Goal: Information Seeking & Learning: Learn about a topic

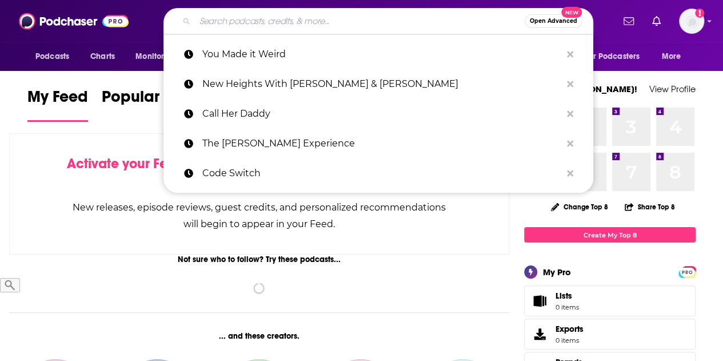
click at [298, 26] on input "Search podcasts, credits, & more..." at bounding box center [360, 21] width 330 height 18
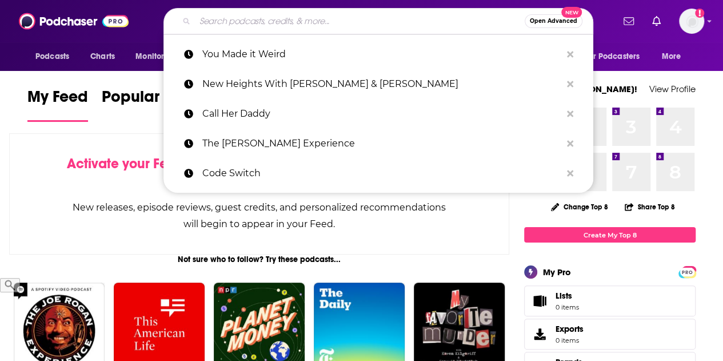
click at [63, 168] on div "Activate your Feed by following Podcasts, Creators, Lists, and other Users! New…" at bounding box center [259, 193] width 500 height 121
click at [271, 23] on input "Search podcasts, credits, & more..." at bounding box center [360, 21] width 330 height 18
click at [339, 22] on input "Search podcasts, credits, & more..." at bounding box center [360, 21] width 330 height 18
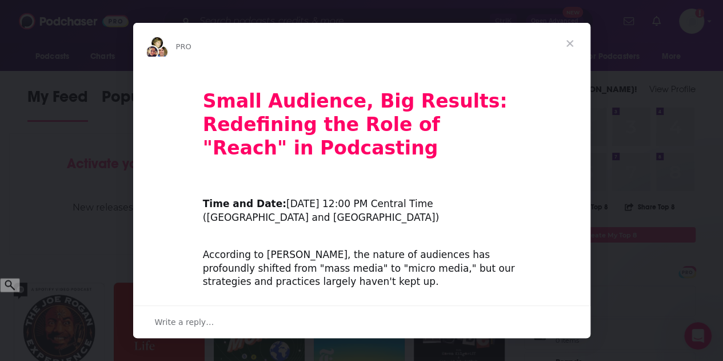
click at [570, 41] on span "Close" at bounding box center [569, 43] width 41 height 41
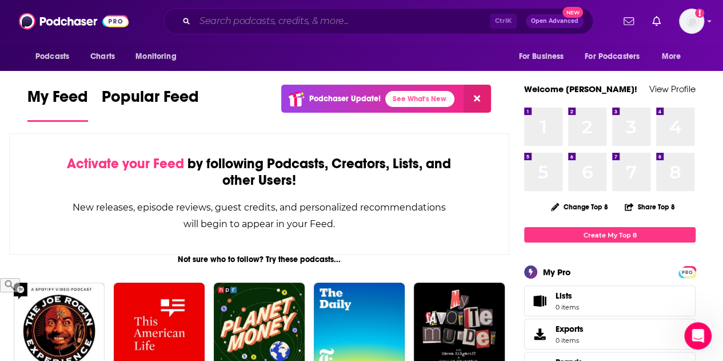
click at [360, 21] on input "Search podcasts, credits, & more..." at bounding box center [342, 21] width 295 height 18
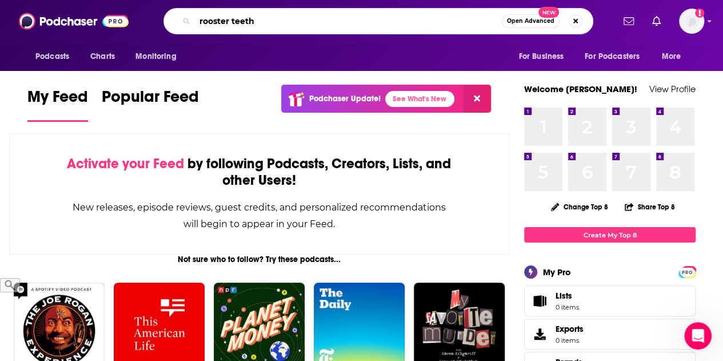
type input "rooster teeth"
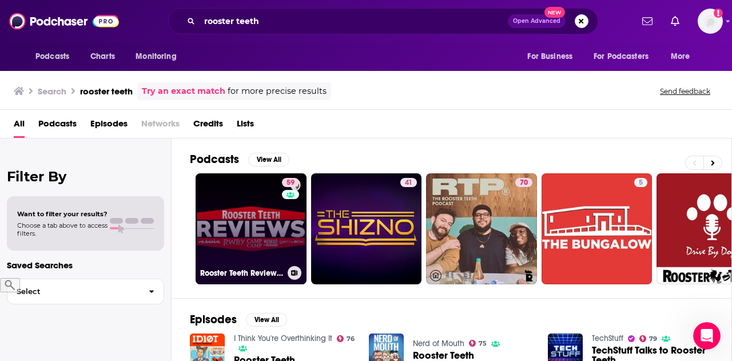
click at [254, 207] on link "59 Rooster Teeth Reviews - AfterBuzz TV" at bounding box center [250, 228] width 111 height 111
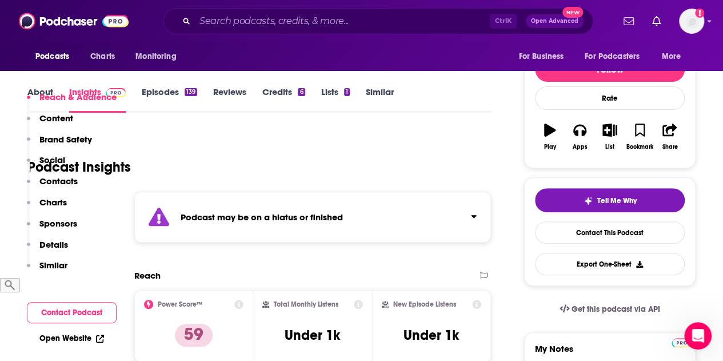
scroll to position [57, 0]
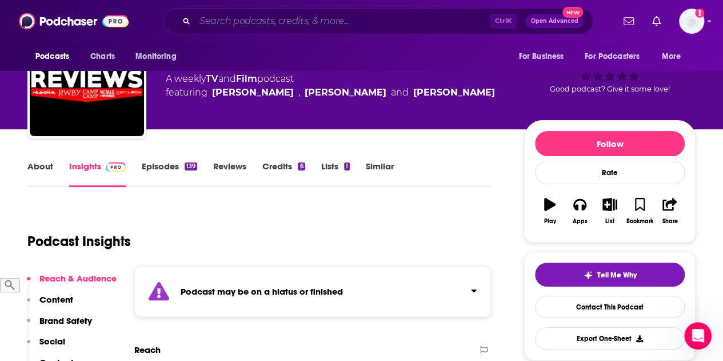
click at [370, 19] on input "Search podcasts, credits, & more..." at bounding box center [342, 21] width 295 height 18
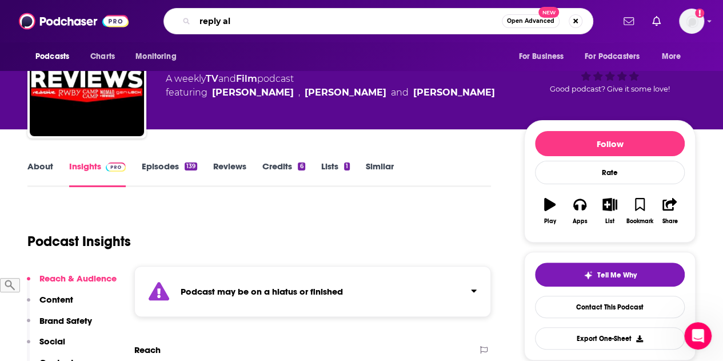
type input "reply all"
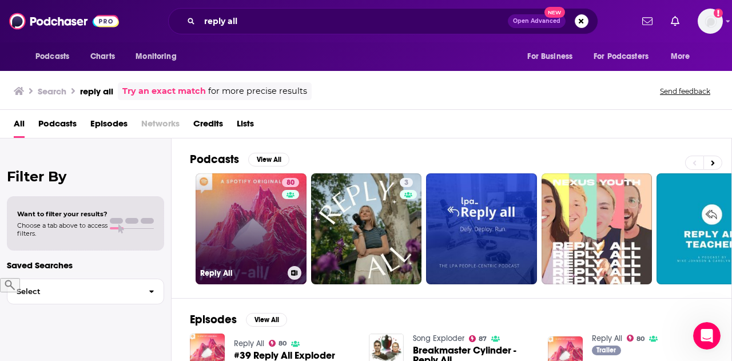
click at [204, 234] on link "80 Reply All" at bounding box center [250, 228] width 111 height 111
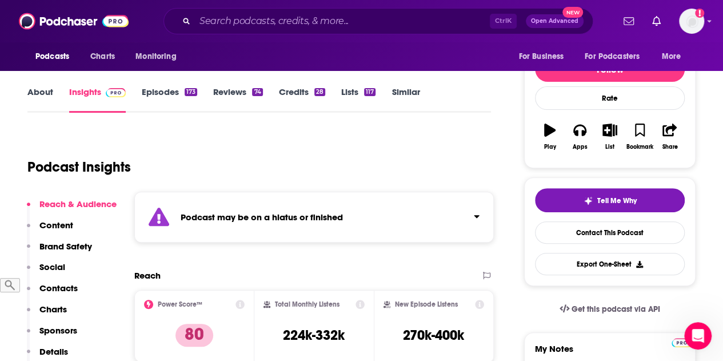
scroll to position [171, 0]
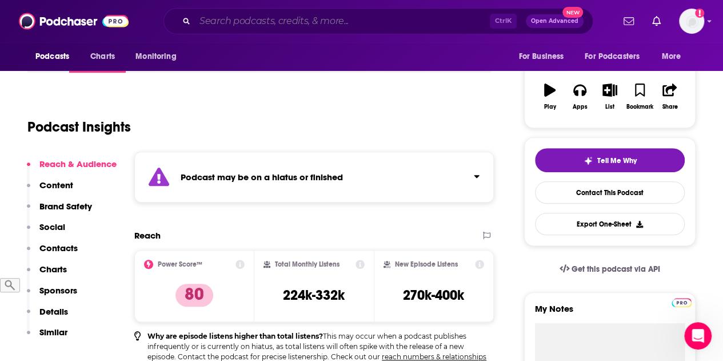
click at [262, 27] on input "Search podcasts, credits, & more..." at bounding box center [342, 21] width 295 height 18
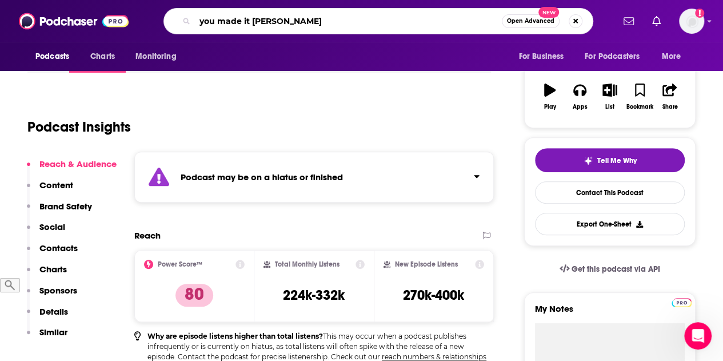
type input "you made it weird"
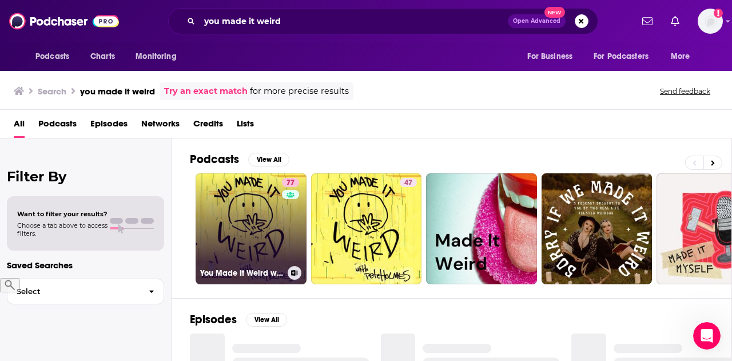
click at [255, 199] on link "77 You Made It Weird with [PERSON_NAME]" at bounding box center [250, 228] width 111 height 111
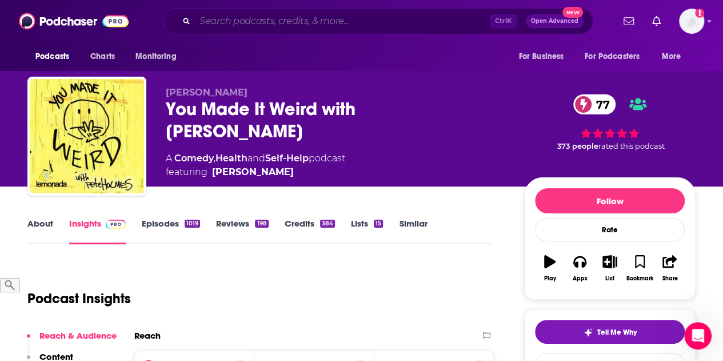
click at [225, 25] on input "Search podcasts, credits, & more..." at bounding box center [342, 21] width 295 height 18
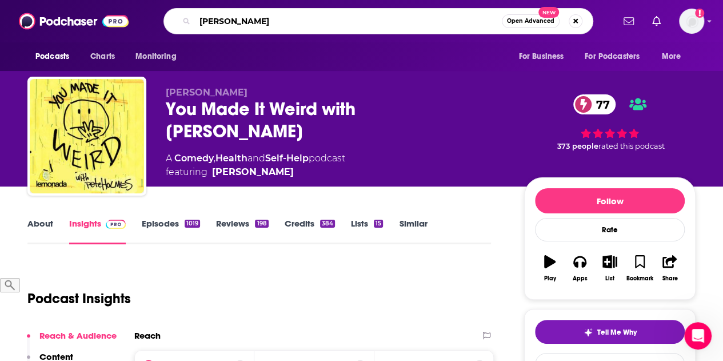
type input "[PERSON_NAME][US_STATE]"
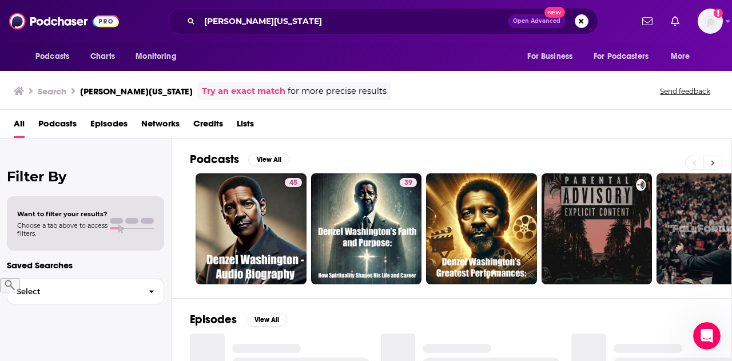
click at [712, 160] on icon at bounding box center [712, 162] width 3 height 5
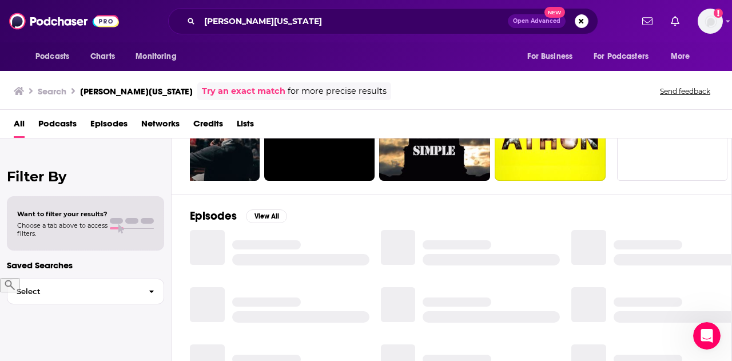
scroll to position [229, 0]
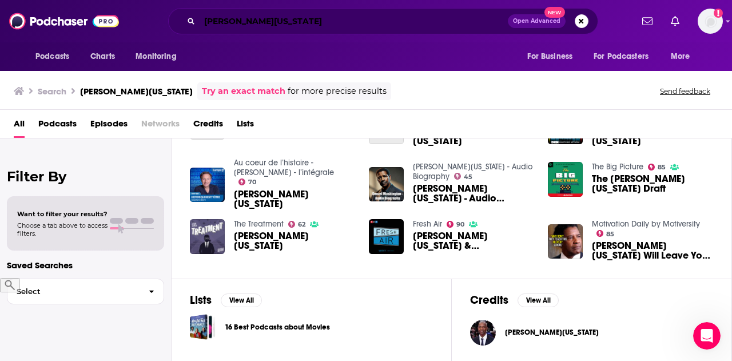
click at [319, 21] on input "[PERSON_NAME][US_STATE]" at bounding box center [353, 21] width 308 height 18
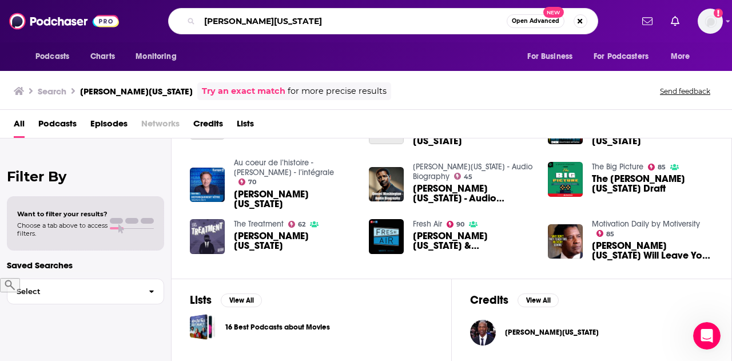
drag, startPoint x: 212, startPoint y: 22, endPoint x: 192, endPoint y: 19, distance: 20.2
click at [185, 22] on div "[PERSON_NAME][US_STATE] Open Advanced New" at bounding box center [383, 21] width 430 height 26
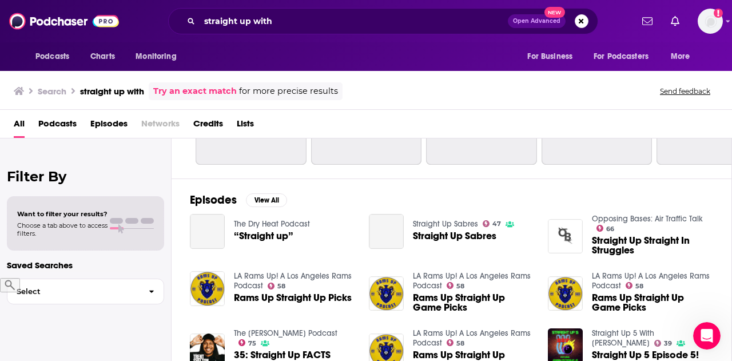
scroll to position [82, 0]
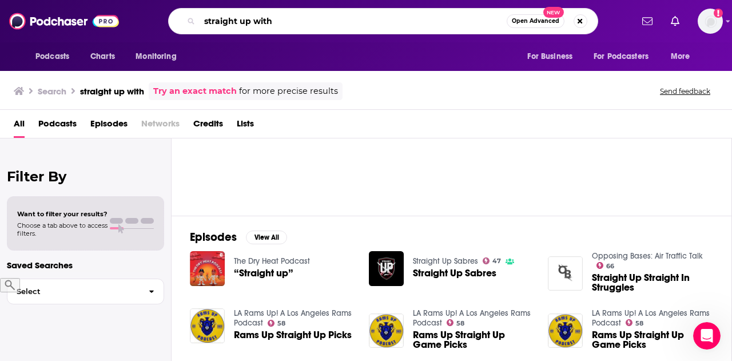
click at [298, 21] on input "straight up with" at bounding box center [352, 21] width 307 height 18
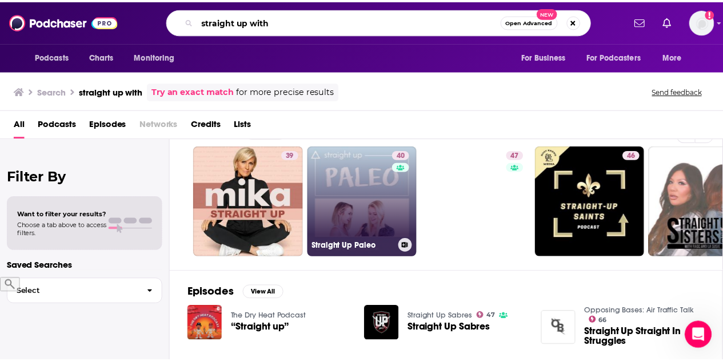
scroll to position [0, 0]
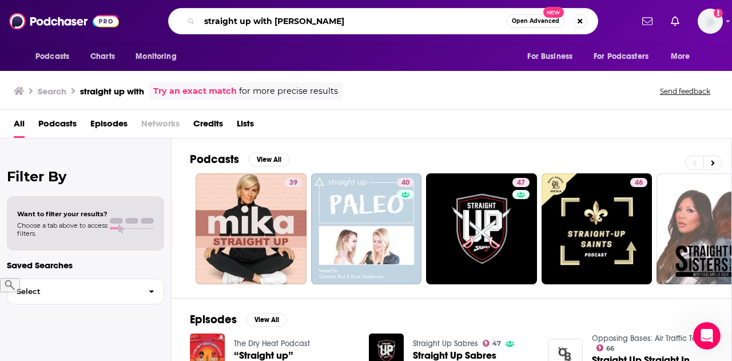
type input "straight up with [PERSON_NAME]"
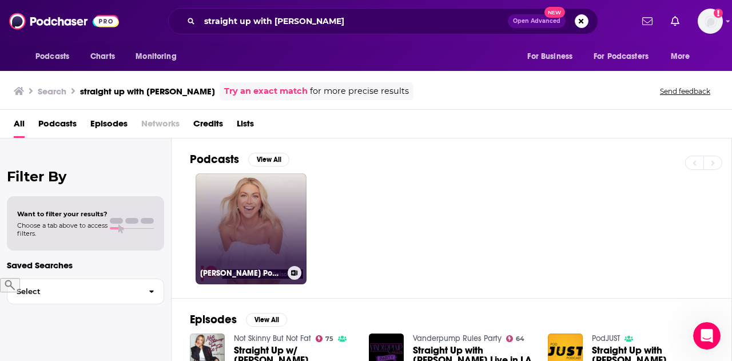
click at [266, 206] on link "[PERSON_NAME] Podcasts" at bounding box center [250, 228] width 111 height 111
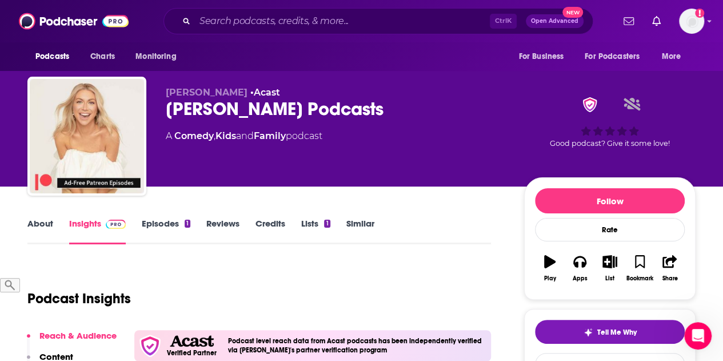
click at [349, 10] on div "Ctrl K Open Advanced New" at bounding box center [378, 21] width 430 height 26
click at [348, 21] on input "Search podcasts, credits, & more..." at bounding box center [342, 21] width 295 height 18
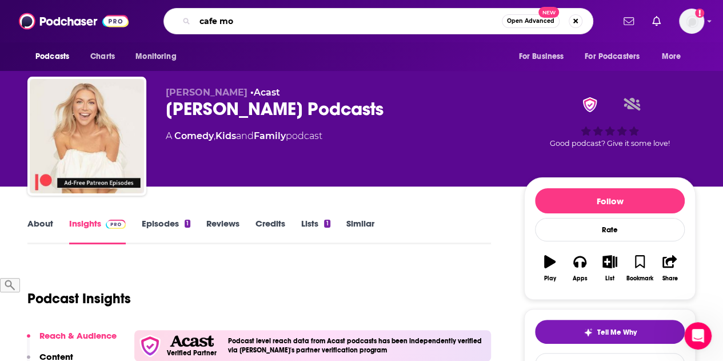
type input "cafe mom"
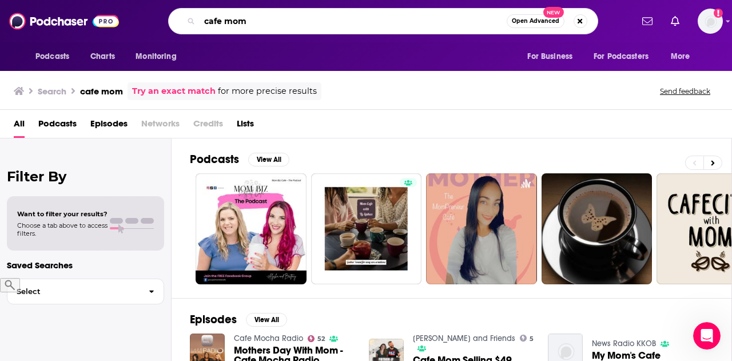
click at [302, 18] on input "cafe mom" at bounding box center [352, 21] width 307 height 18
paste input "[PERSON_NAME]"
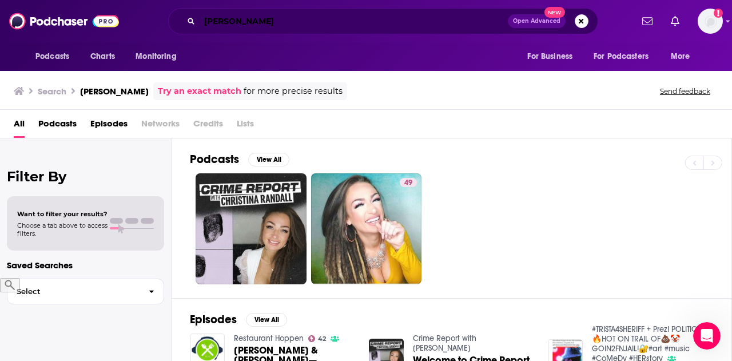
click at [359, 22] on input "[PERSON_NAME]" at bounding box center [353, 21] width 308 height 18
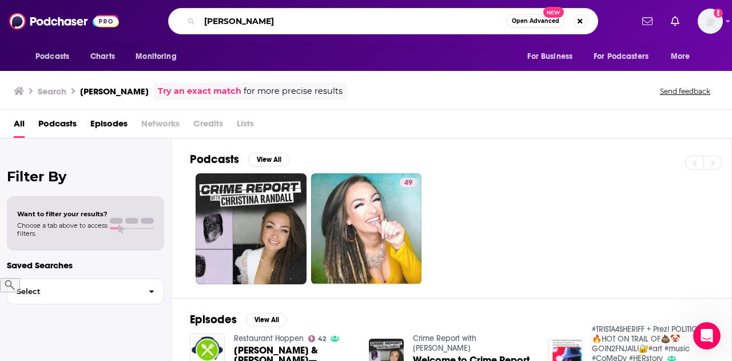
click at [359, 22] on input "[PERSON_NAME]" at bounding box center [352, 21] width 307 height 18
paste input "Sooo Many White Guys"
type input "Sooo Many White Guys"
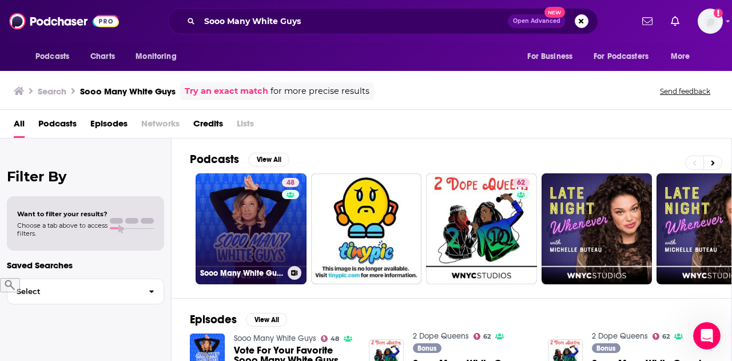
click at [215, 197] on link "48 Sooo Many White Guys" at bounding box center [250, 228] width 111 height 111
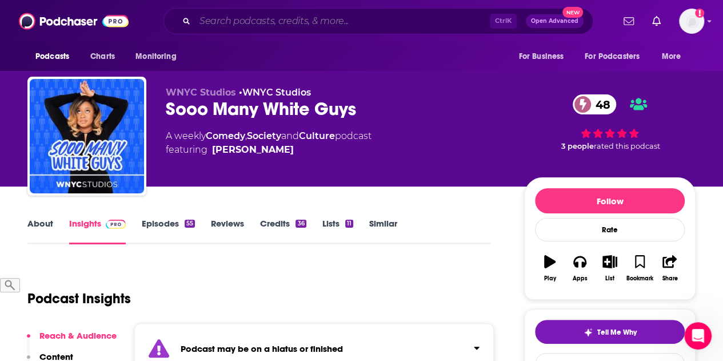
click at [297, 22] on input "Search podcasts, credits, & more..." at bounding box center [342, 21] width 295 height 18
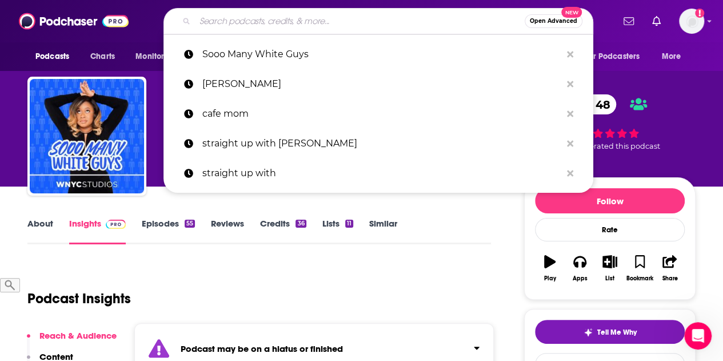
paste input "Girl [DATE] With [PERSON_NAME]"
type input "Girl [DATE] With [PERSON_NAME]"
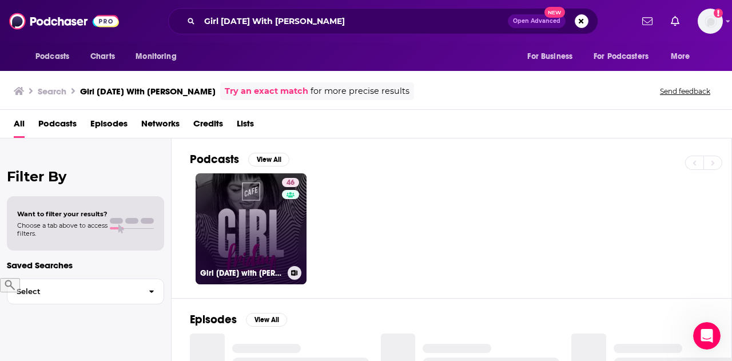
click at [240, 215] on link "46 Girl [DATE] with [PERSON_NAME]" at bounding box center [250, 228] width 111 height 111
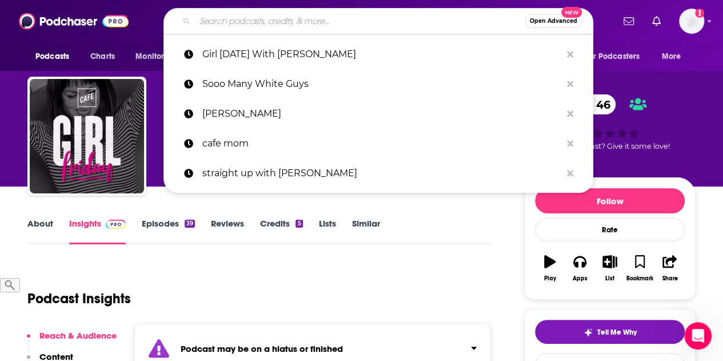
click at [228, 22] on input "Search podcasts, credits, & more..." at bounding box center [360, 21] width 330 height 18
paste input "Design Observer"
type input "Design Observer"
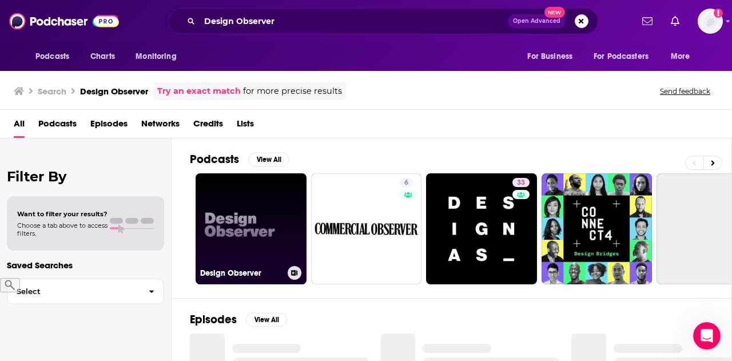
click at [248, 223] on link "Design Observer" at bounding box center [250, 228] width 111 height 111
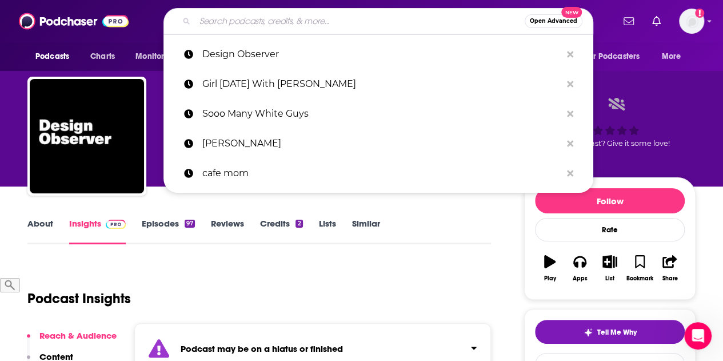
click at [237, 23] on input "Search podcasts, credits, & more..." at bounding box center [360, 21] width 330 height 18
paste input "Grammar Girl Quick And Dirty Tips For Better Writing"
type input "Grammar Girl Quick And Dirty Tips For Better Writing"
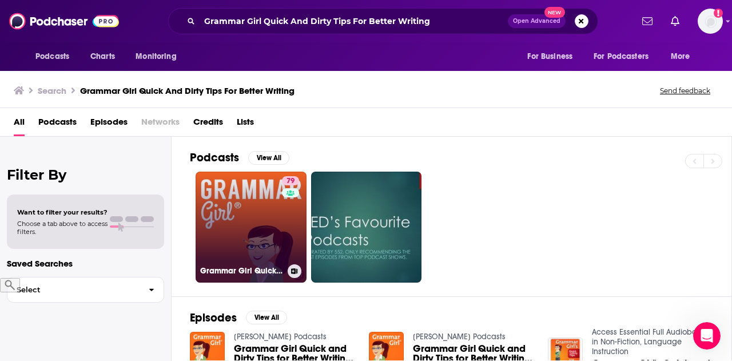
click at [254, 206] on link "79 Grammar Girl Quick and Dirty Tips for Better Writing" at bounding box center [250, 226] width 111 height 111
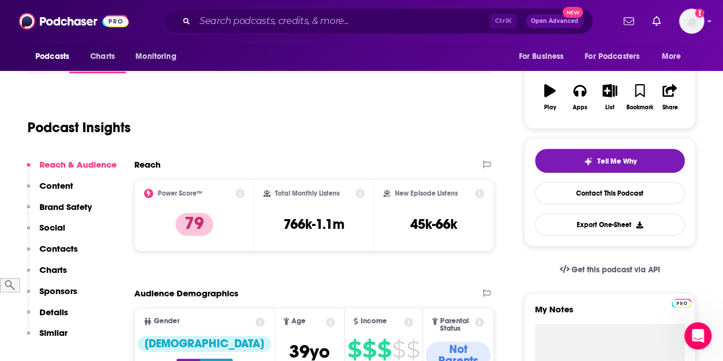
scroll to position [171, 0]
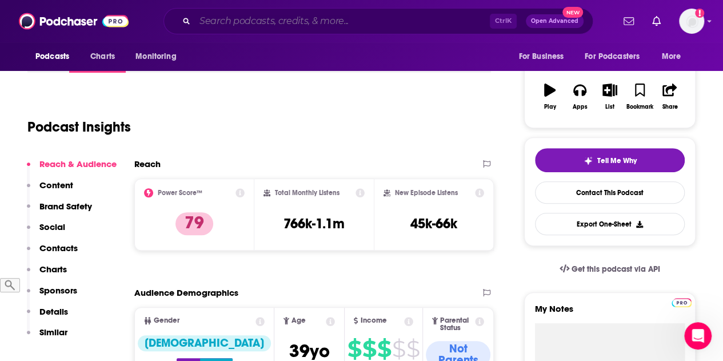
click at [242, 21] on input "Search podcasts, credits, & more..." at bounding box center [342, 21] width 295 height 18
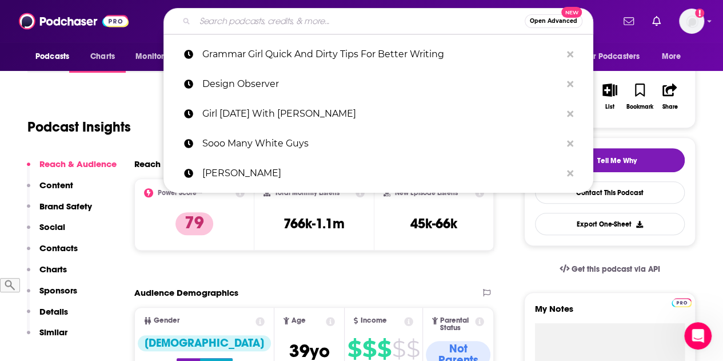
paste input "Happier With [PERSON_NAME]"
type input "Happier With [PERSON_NAME]"
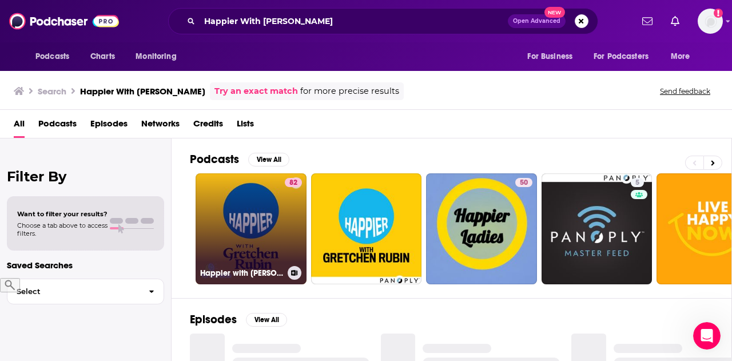
click at [242, 204] on link "82 Happier with [PERSON_NAME]" at bounding box center [250, 228] width 111 height 111
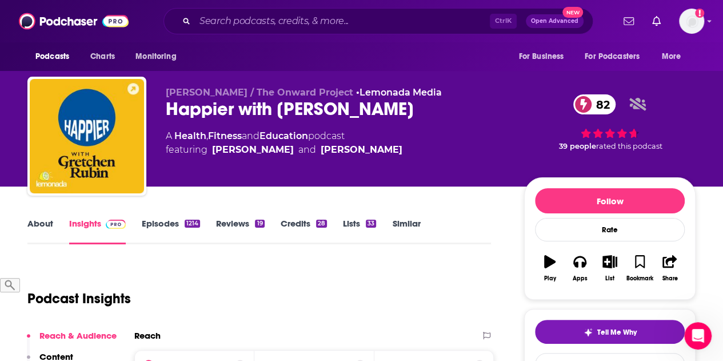
scroll to position [114, 0]
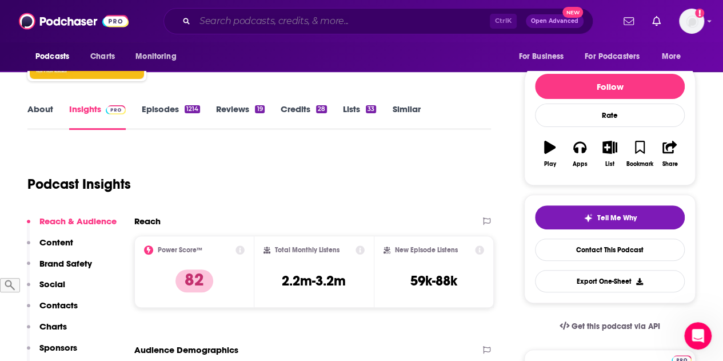
click at [241, 15] on input "Search podcasts, credits, & more..." at bounding box center [342, 21] width 295 height 18
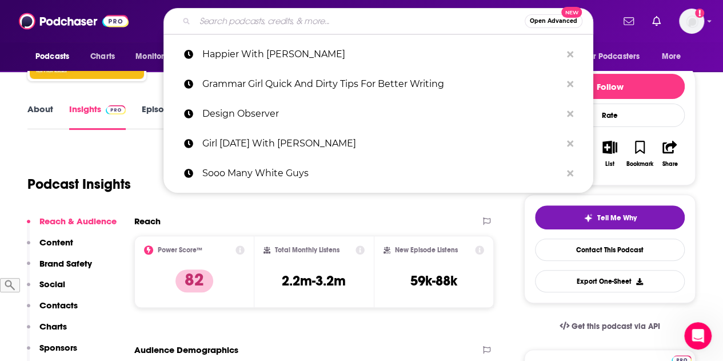
paste input "Call Your Girlfriend"
type input "Call Your Girlfriend"
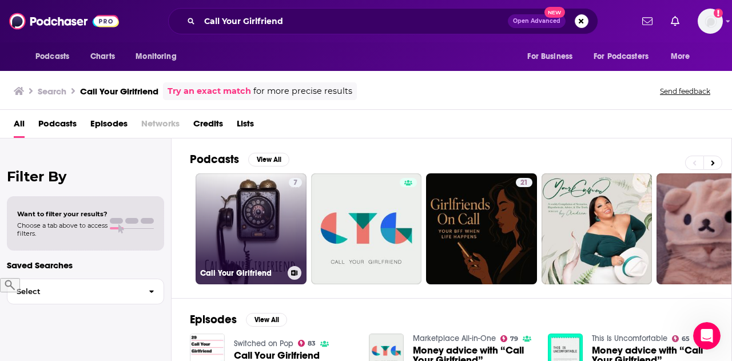
click at [257, 195] on link "7 Call Your Girlfriend" at bounding box center [250, 228] width 111 height 111
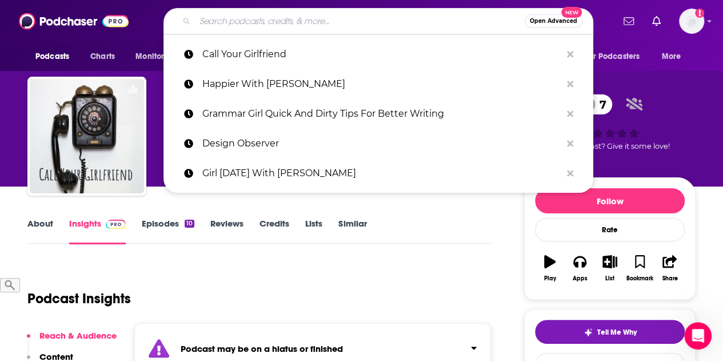
click at [323, 13] on input "Search podcasts, credits, & more..." at bounding box center [360, 21] width 330 height 18
paste input "The [PERSON_NAME] Show"
type input "The [PERSON_NAME] Show"
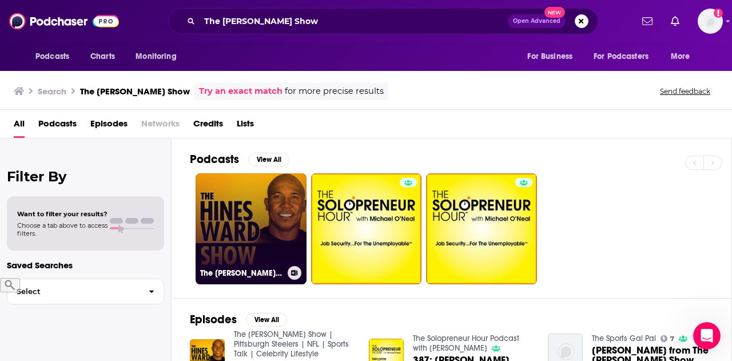
click at [251, 197] on link "The [PERSON_NAME] Show | Pittsburgh Steelers | NFL | Sports Talk | Celebrity Li…" at bounding box center [250, 228] width 111 height 111
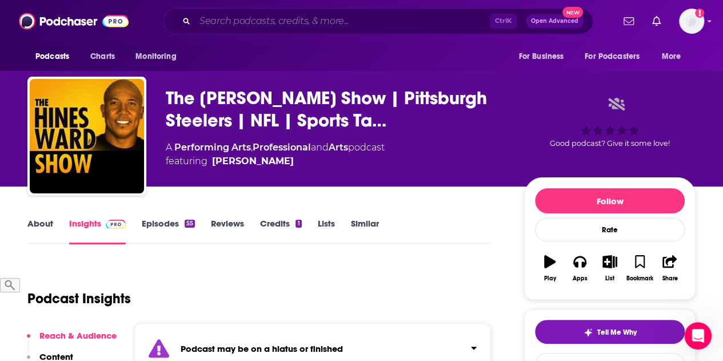
click at [315, 25] on input "Search podcasts, credits, & more..." at bounding box center [342, 21] width 295 height 18
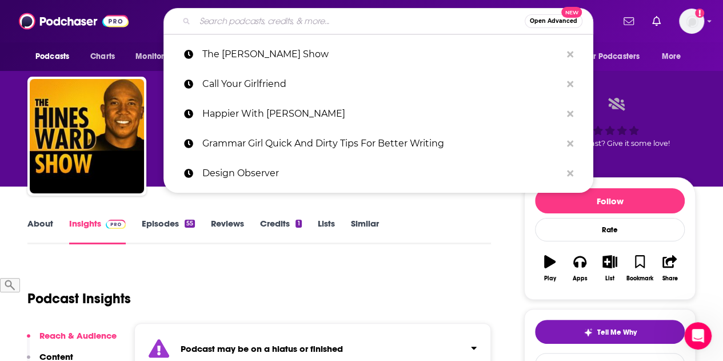
paste input "Highlarious Podcast"
type input "Highlarious Podcast"
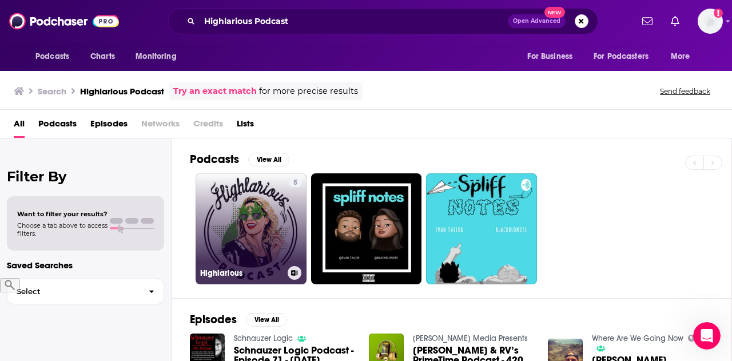
click at [273, 199] on link "5 Highlarious" at bounding box center [250, 228] width 111 height 111
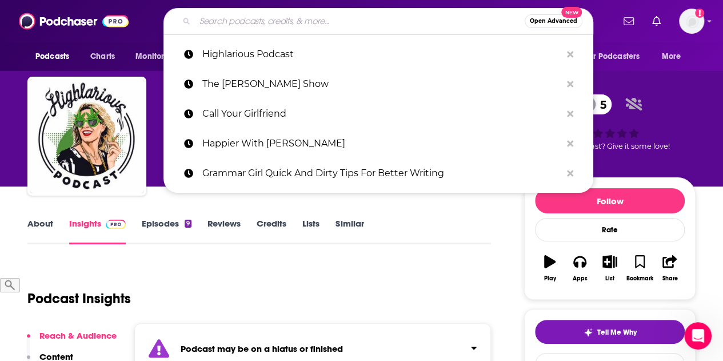
click at [329, 23] on input "Search podcasts, credits, & more..." at bounding box center [360, 21] width 330 height 18
paste input "Film At [GEOGRAPHIC_DATA] Podcast"
type input "Film At [GEOGRAPHIC_DATA] Podcast"
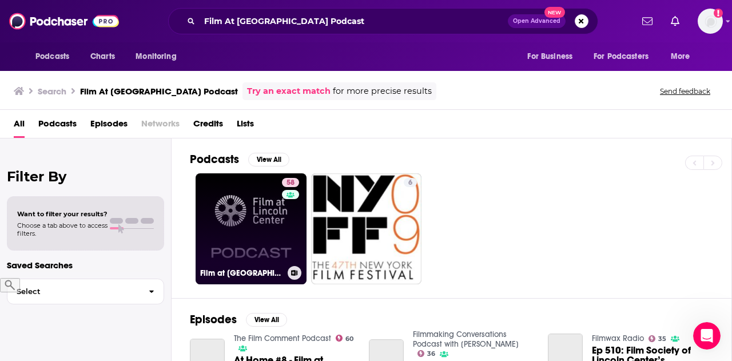
click at [245, 214] on link "58 Film at [GEOGRAPHIC_DATA] Podcast" at bounding box center [250, 228] width 111 height 111
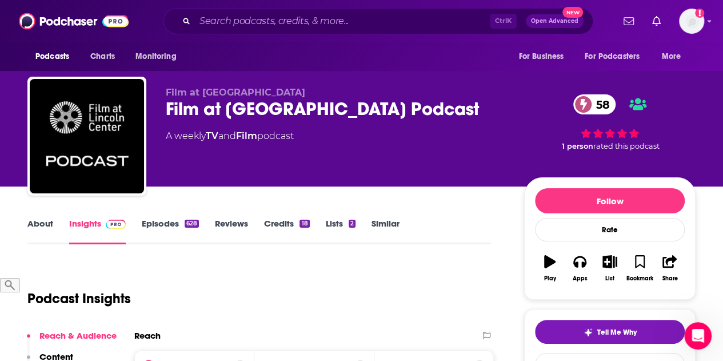
scroll to position [114, 0]
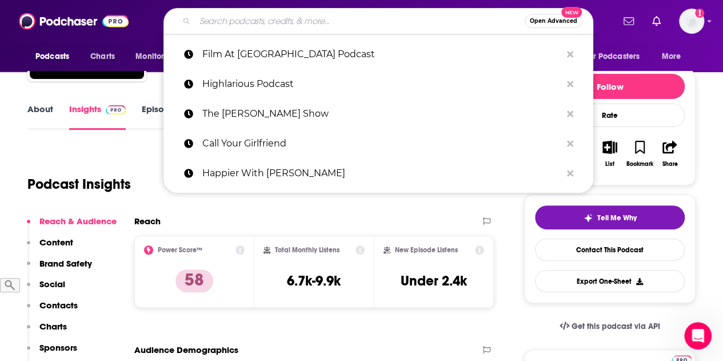
click at [237, 19] on input "Search podcasts, credits, & more..." at bounding box center [360, 21] width 330 height 18
paste input "Drop The Mic Podcast"
type input "Drop The Mic Podcast"
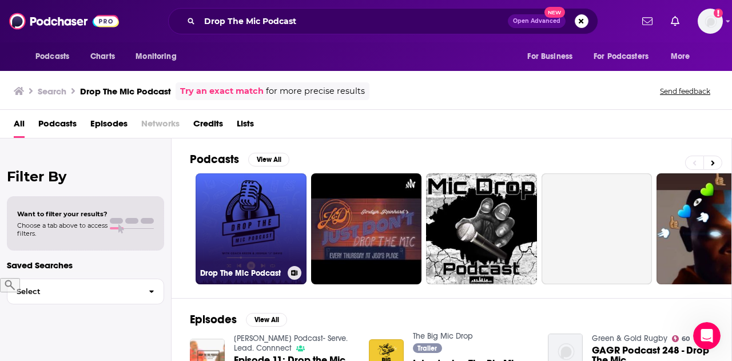
click at [213, 193] on link "Drop The Mic Podcast" at bounding box center [250, 228] width 111 height 111
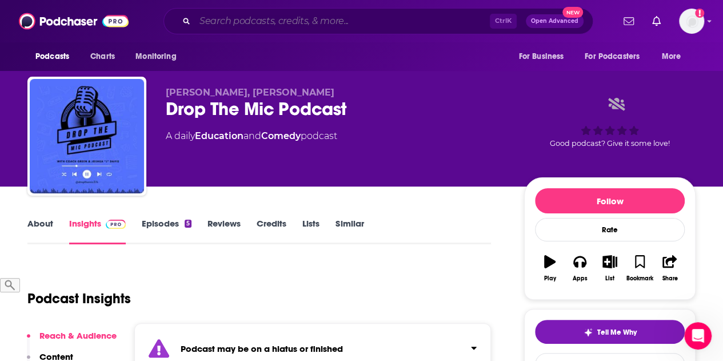
click at [335, 21] on input "Search podcasts, credits, & more..." at bounding box center [342, 21] width 295 height 18
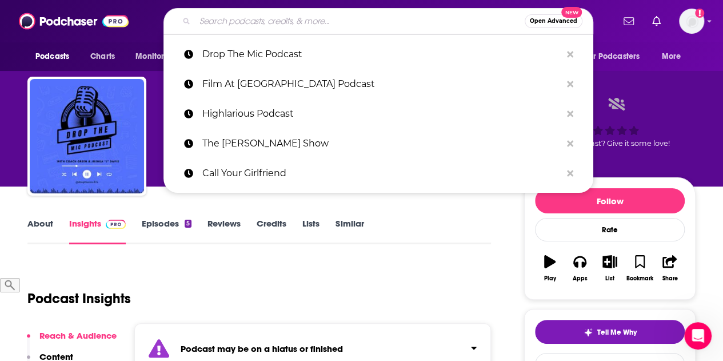
paste input "Edit Your Life Show"
type input "Edit Your Life Show"
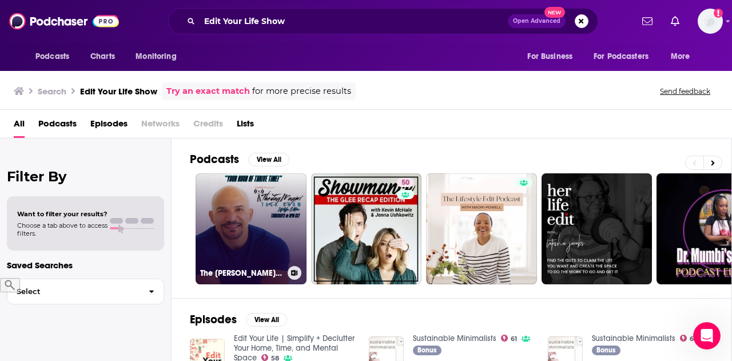
click at [238, 205] on link "The [PERSON_NAME] Talk Show - Lifestyle Edition" at bounding box center [250, 228] width 111 height 111
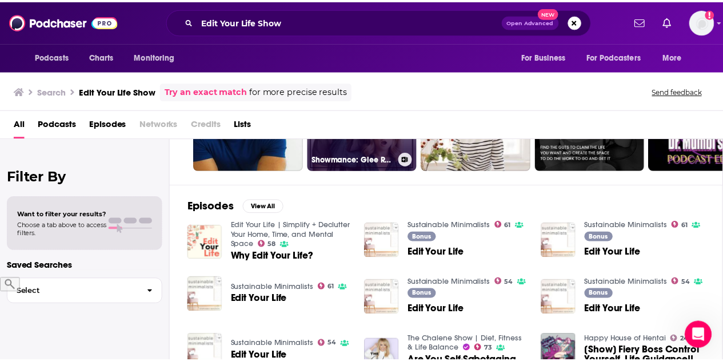
scroll to position [57, 0]
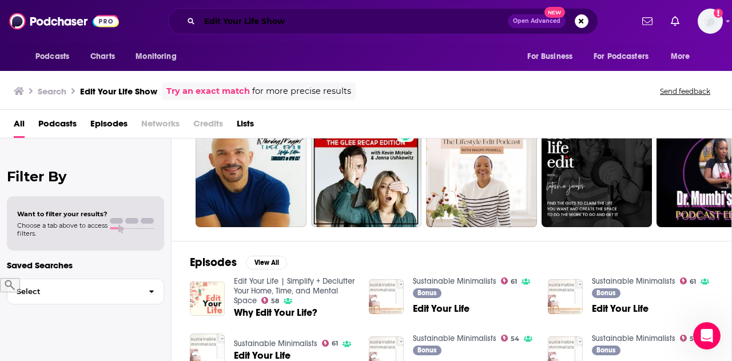
click at [313, 22] on input "Edit Your Life Show" at bounding box center [353, 21] width 308 height 18
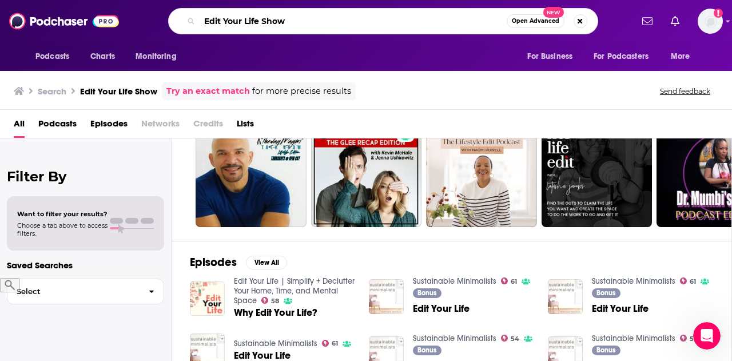
drag, startPoint x: 293, startPoint y: 20, endPoint x: 30, endPoint y: 23, distance: 262.9
click at [30, 23] on div "Podcasts Charts Monitoring Edit Your Life Show Open Advanced New For Business F…" at bounding box center [366, 21] width 732 height 42
paste input "Souhan Talk North"
type input "Souhan Talk North"
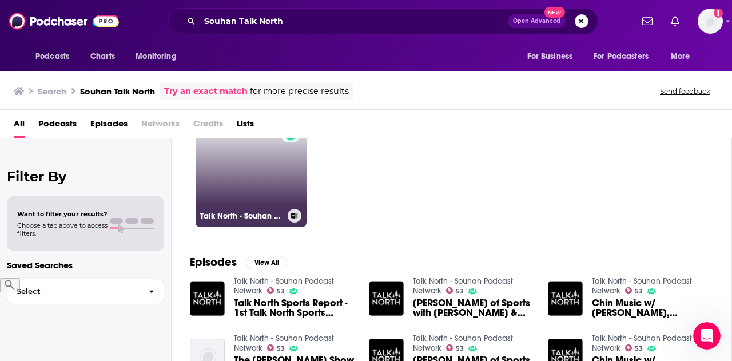
click at [242, 156] on link "53 Talk North - Souhan Podcast Network" at bounding box center [250, 171] width 111 height 111
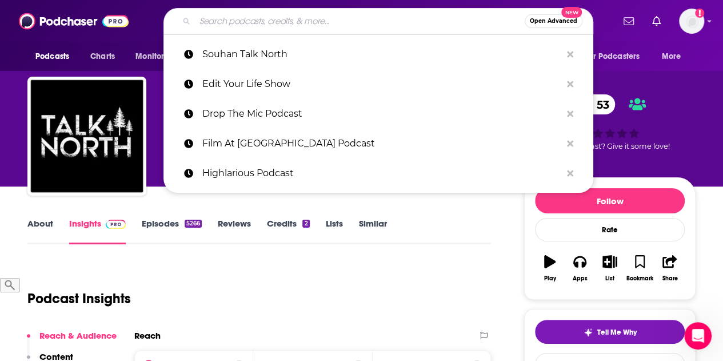
click at [321, 23] on input "Search podcasts, credits, & more..." at bounding box center [360, 21] width 330 height 18
paste input "The Fall Of Rome Podcast"
type input "The Fall Of Rome Podcast"
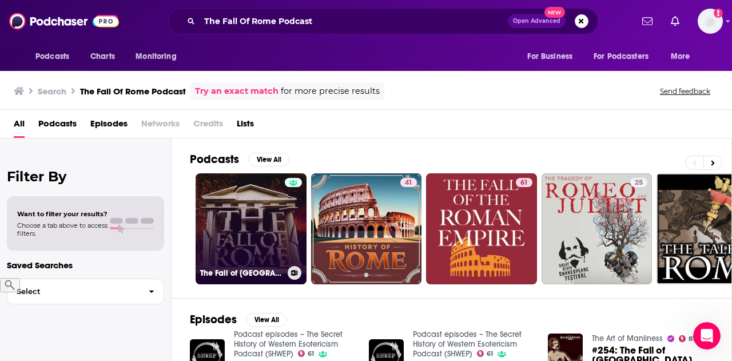
click at [246, 231] on link "The Fall of [GEOGRAPHIC_DATA] Podcast" at bounding box center [250, 228] width 111 height 111
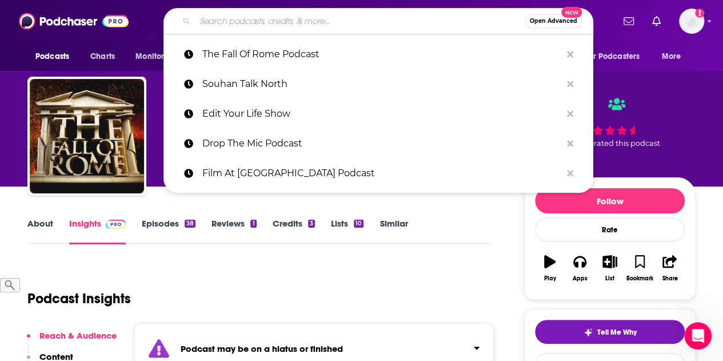
click at [370, 19] on input "Search podcasts, credits, & more..." at bounding box center [360, 21] width 330 height 18
paste input "Worst Birthday Podcast"
type input "Worst Birthday Podcast"
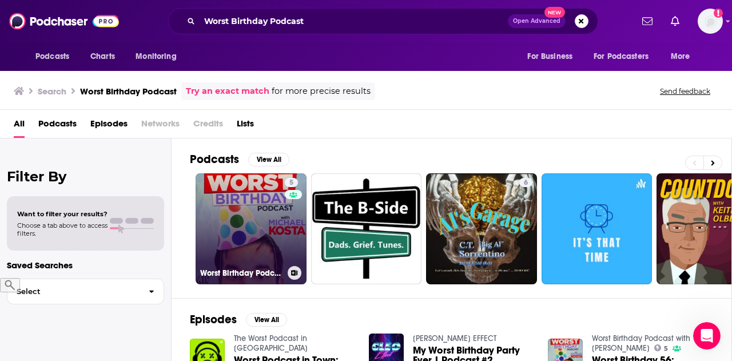
click at [231, 204] on link "5 Worst Birthday Podcast with [PERSON_NAME]" at bounding box center [250, 228] width 111 height 111
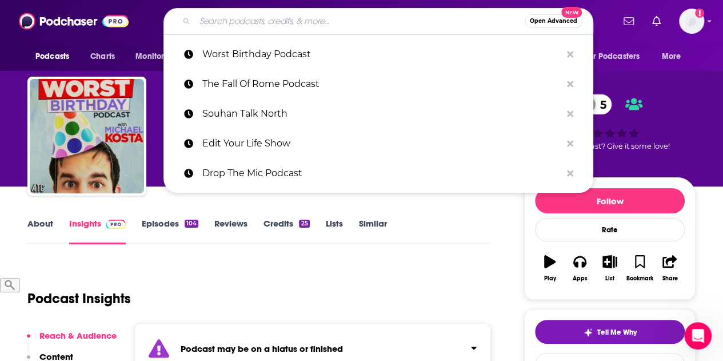
click at [250, 25] on input "Search podcasts, credits, & more..." at bounding box center [360, 21] width 330 height 18
paste input "Spawned Show"
type input "Spawned Show"
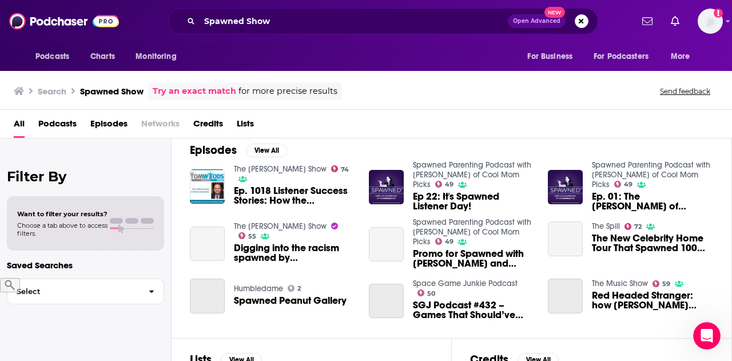
scroll to position [171, 0]
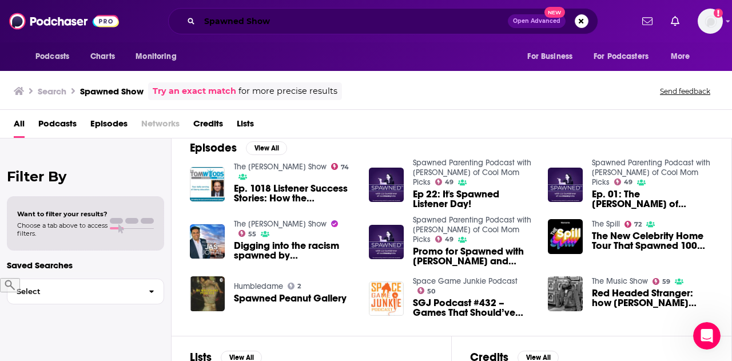
click at [332, 21] on input "Spawned Show" at bounding box center [353, 21] width 308 height 18
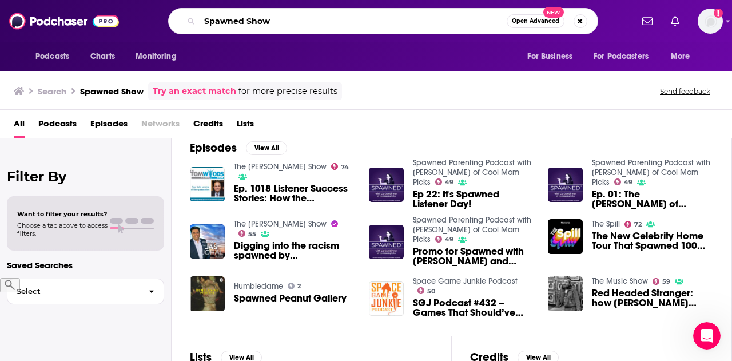
click at [332, 21] on input "Spawned Show" at bounding box center [352, 21] width 307 height 18
paste input "The Unofficial Expert Podcast"
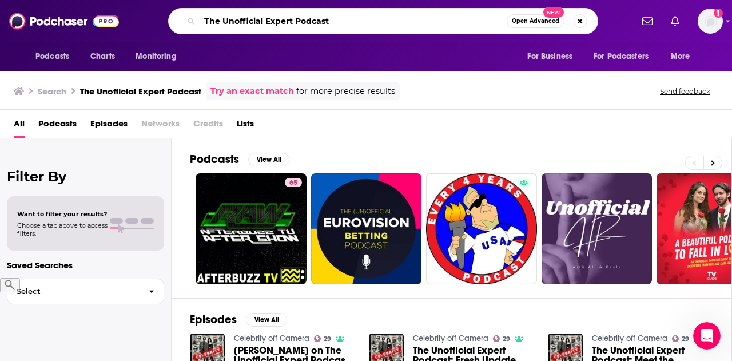
drag, startPoint x: 345, startPoint y: 22, endPoint x: 97, endPoint y: 15, distance: 248.2
click at [102, 17] on div "Podcasts Charts Monitoring The Unofficial Expert Podcast Open Advanced New For …" at bounding box center [366, 21] width 732 height 42
paste input "Suit Up"
type input "Suit Up"
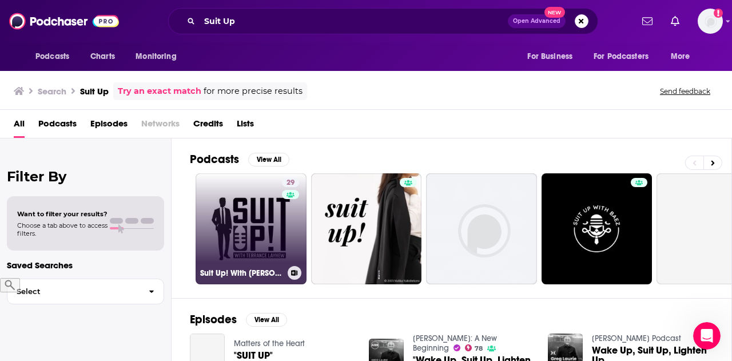
click at [262, 207] on link "29 Suit Up! With [PERSON_NAME]" at bounding box center [250, 228] width 111 height 111
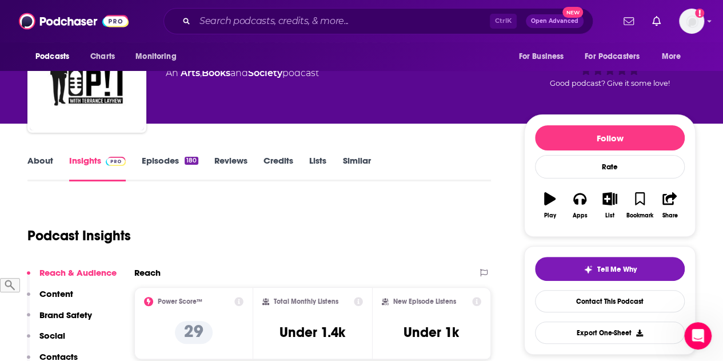
scroll to position [114, 0]
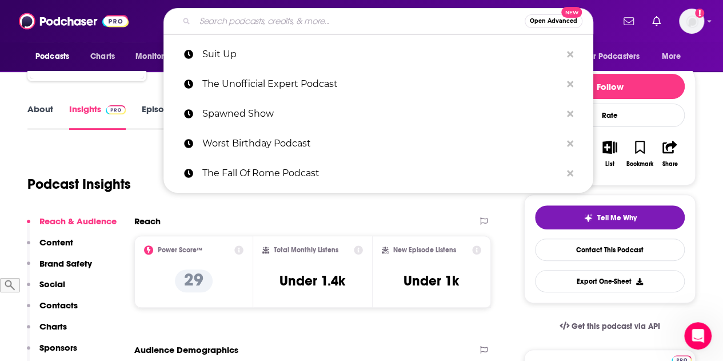
click at [238, 19] on input "Search podcasts, credits, & more..." at bounding box center [360, 21] width 330 height 18
paste input "The Fit2fat2fit Experience Podcast"
type input "The Fit2fat2fit Experience Podcast"
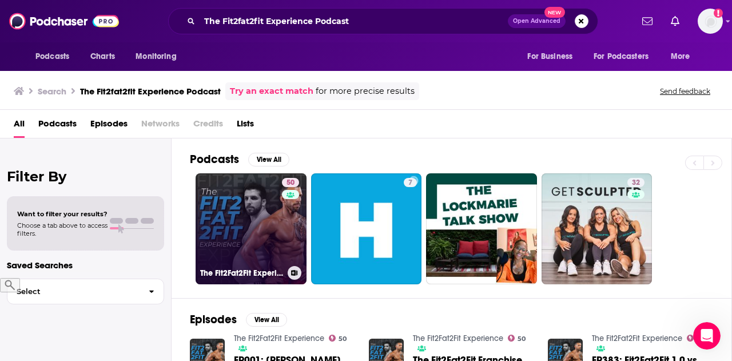
click at [245, 211] on link "50 The Fit2Fat2Fit Experience" at bounding box center [250, 228] width 111 height 111
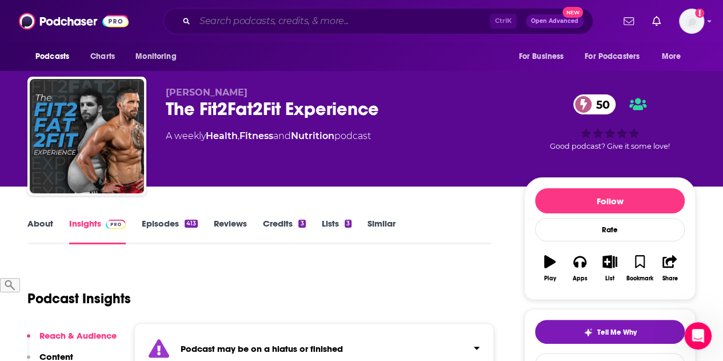
click at [321, 25] on input "Search podcasts, credits, & more..." at bounding box center [342, 21] width 295 height 18
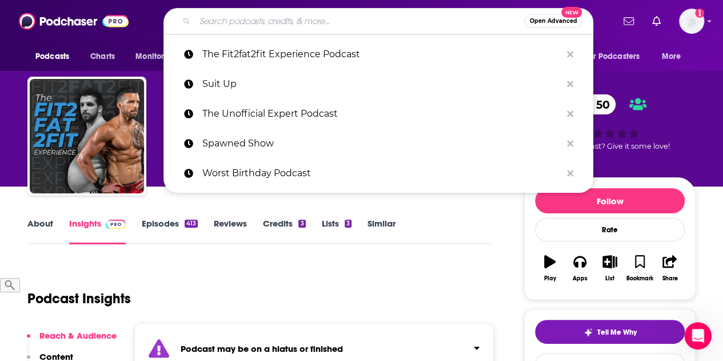
paste input "[PERSON_NAME]"
type input "[PERSON_NAME]"
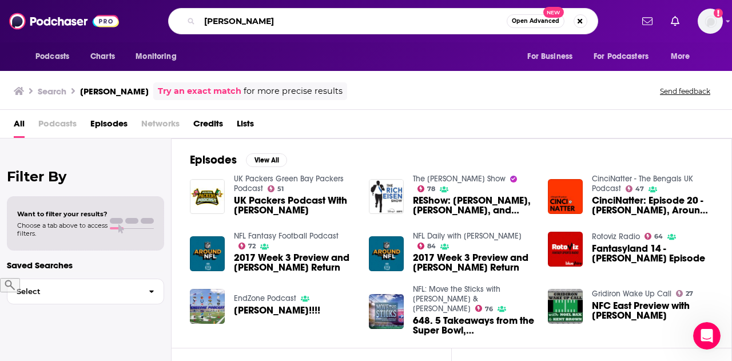
click at [263, 18] on input "[PERSON_NAME]" at bounding box center [352, 21] width 307 height 18
drag, startPoint x: 273, startPoint y: 19, endPoint x: 87, endPoint y: 19, distance: 185.7
click at [87, 19] on div "Podcasts Charts Monitoring [PERSON_NAME] Open Advanced New For Business For Pod…" at bounding box center [366, 21] width 732 height 42
paste input "Dynarpodcast"
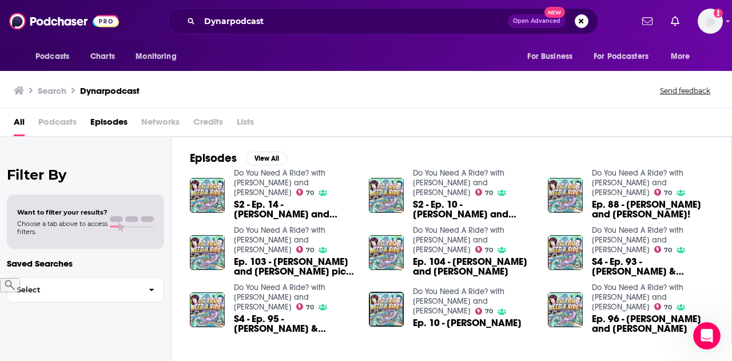
click at [58, 122] on span "Podcasts" at bounding box center [57, 124] width 38 height 23
click at [50, 120] on span "Podcasts" at bounding box center [57, 124] width 38 height 23
click at [289, 13] on input "Dynarpodcast" at bounding box center [353, 21] width 308 height 18
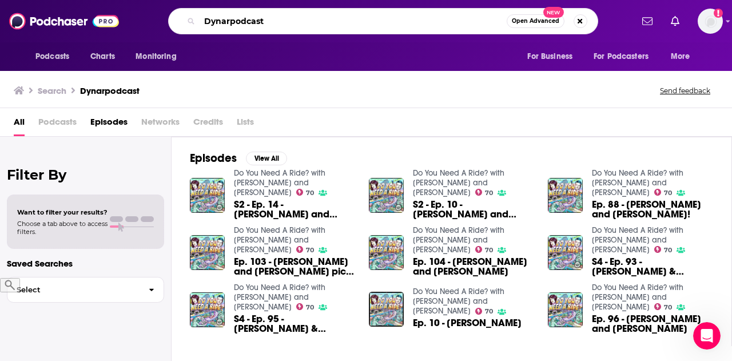
drag, startPoint x: 229, startPoint y: 17, endPoint x: 43, endPoint y: 18, distance: 185.8
click at [45, 18] on div "Podcasts Charts Monitoring Dynarpodcast Open Advanced New For Business For Podc…" at bounding box center [366, 21] width 732 height 42
paste input "Becoming A Data Scienti"
type input "Becoming A Data Scientist"
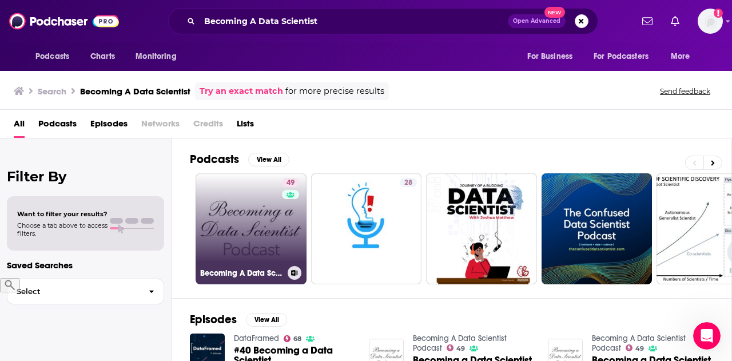
click at [227, 202] on link "49 Becoming A Data Scientist Podcast" at bounding box center [250, 228] width 111 height 111
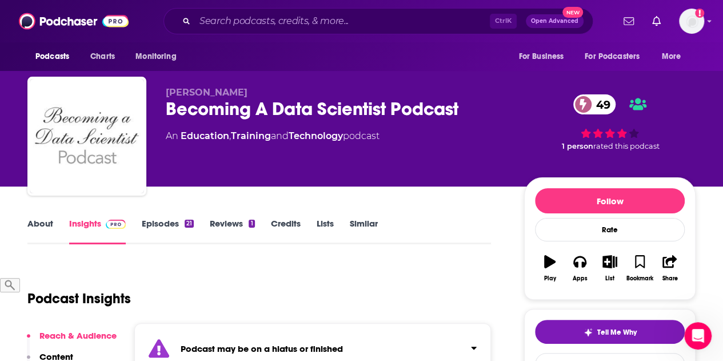
click at [257, 11] on div "Ctrl K Open Advanced New" at bounding box center [378, 21] width 430 height 26
click at [253, 17] on input "Search podcasts, credits, & more..." at bounding box center [342, 21] width 295 height 18
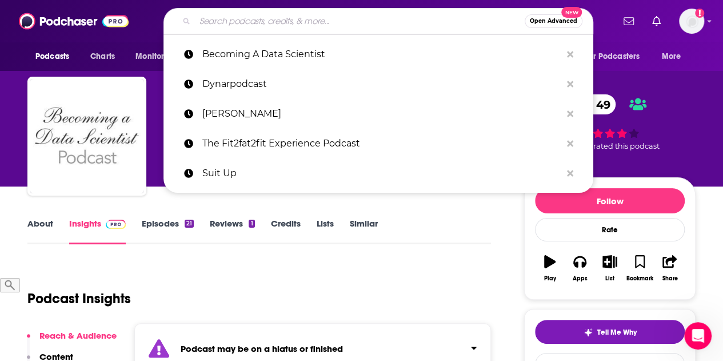
paste input "Long And Late Movie Show"
type input "Long And Late Movie Show"
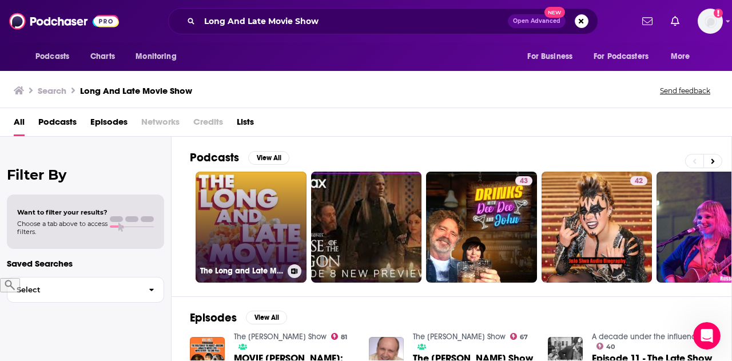
click at [246, 220] on link "The Long and Late Movie Show" at bounding box center [250, 226] width 111 height 111
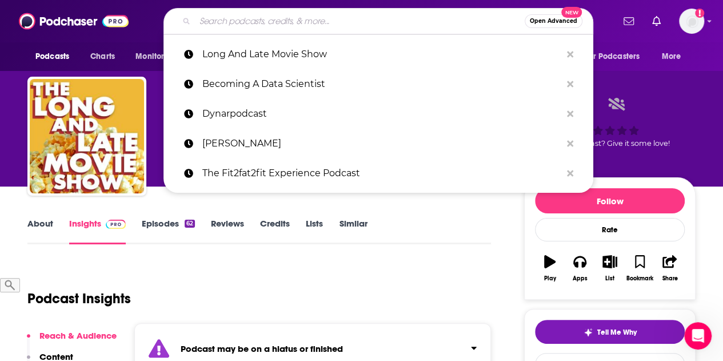
click at [314, 23] on input "Search podcasts, credits, & more..." at bounding box center [360, 21] width 330 height 18
paste input "Healthcare Tech Talk"
type input "Healthcare Tech Talk"
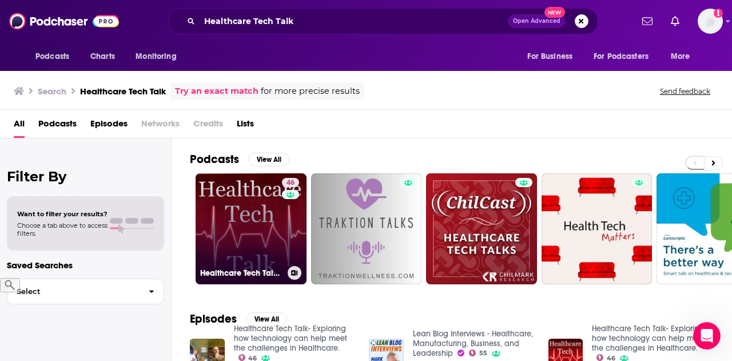
click at [256, 203] on link "46 Healthcare Tech Talk- Exploring how technology can help meet the challenges …" at bounding box center [250, 228] width 111 height 111
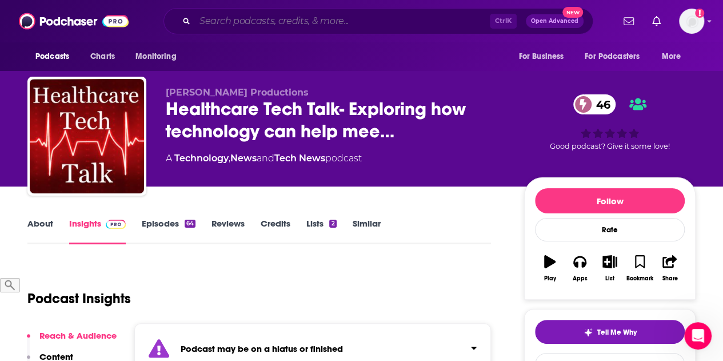
click at [222, 28] on input "Search podcasts, credits, & more..." at bounding box center [342, 21] width 295 height 18
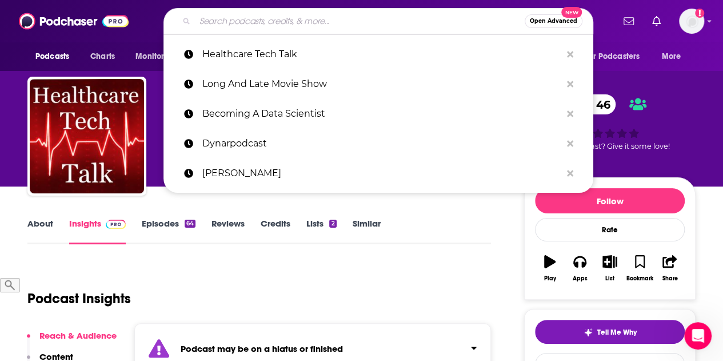
paste input "Sal & Steiny Sports Show"
type input "Sal & Steiny Sports Show"
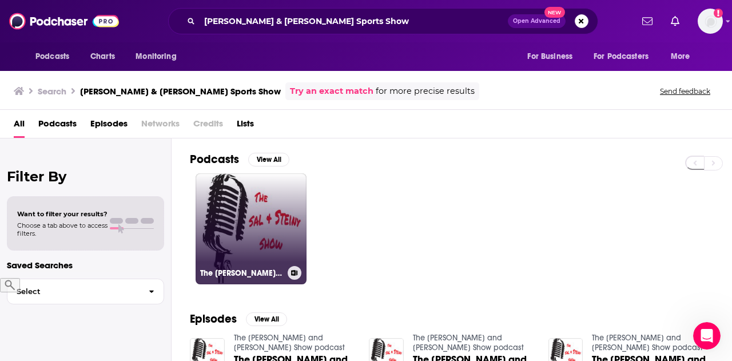
click at [234, 207] on link "The Sal and Steiny Show podcast" at bounding box center [250, 228] width 111 height 111
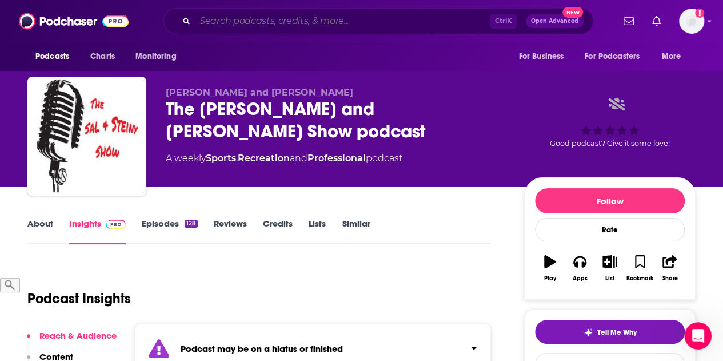
click at [229, 22] on input "Search podcasts, credits, & more..." at bounding box center [342, 21] width 295 height 18
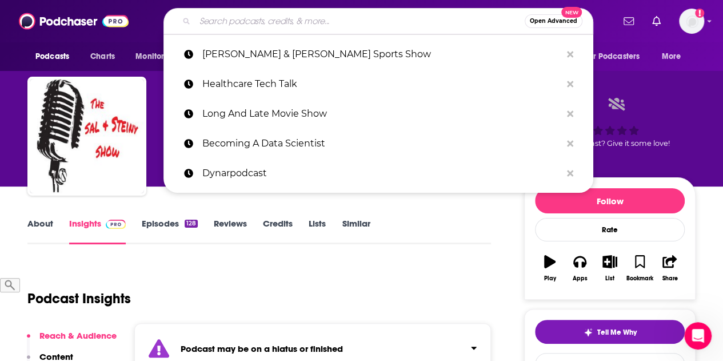
paste input "Presentable FM"
type input "Presentable FM"
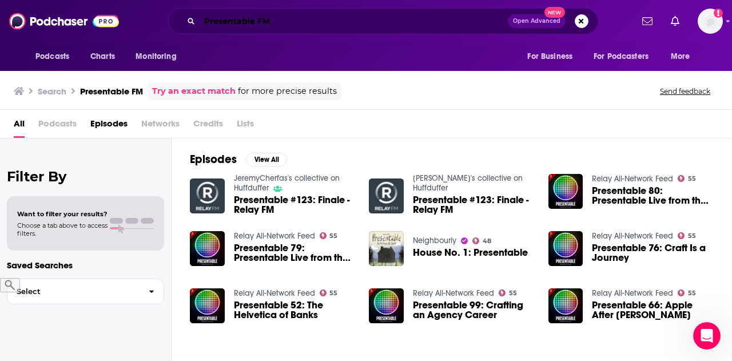
click at [298, 22] on input "Presentable FM" at bounding box center [353, 21] width 308 height 18
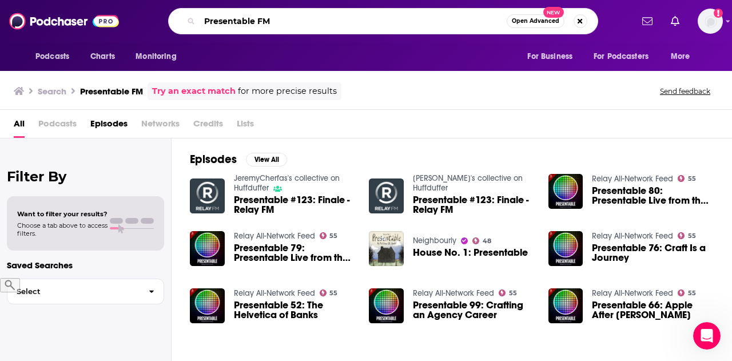
drag, startPoint x: 295, startPoint y: 21, endPoint x: 91, endPoint y: 17, distance: 203.5
click at [100, 19] on div "Podcasts Charts Monitoring Presentable FM Open Advanced New For Business For Po…" at bounding box center [366, 21] width 732 height 42
paste input "Web Girl Kathleen"
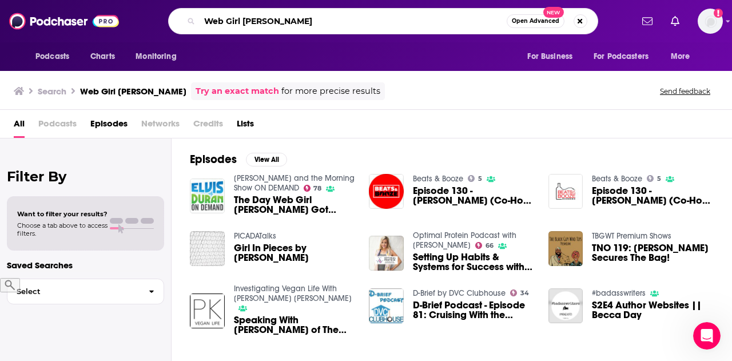
click at [297, 23] on input "Web Girl Kathleen" at bounding box center [352, 21] width 307 height 18
drag, startPoint x: 290, startPoint y: 17, endPoint x: -32, endPoint y: 16, distance: 322.3
click at [0, 16] on html "Podcasts Charts Monitoring Web Girl Kathleen Open Advanced New For Business For…" at bounding box center [366, 180] width 732 height 361
paste input "Sounds Good With Branden Harvey"
type input "Sounds Good With Branden Harvey"
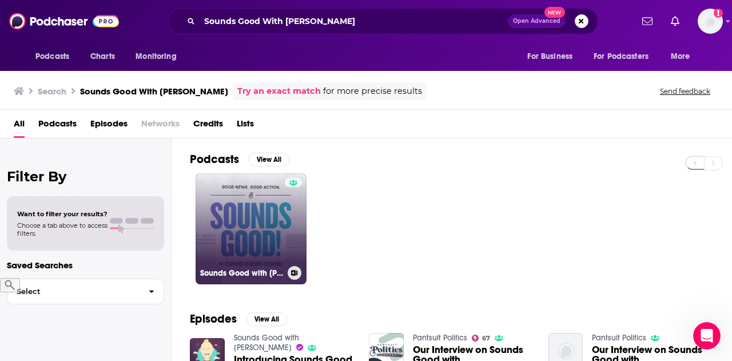
click at [274, 220] on link "Sounds Good with Branden Harvey" at bounding box center [250, 228] width 111 height 111
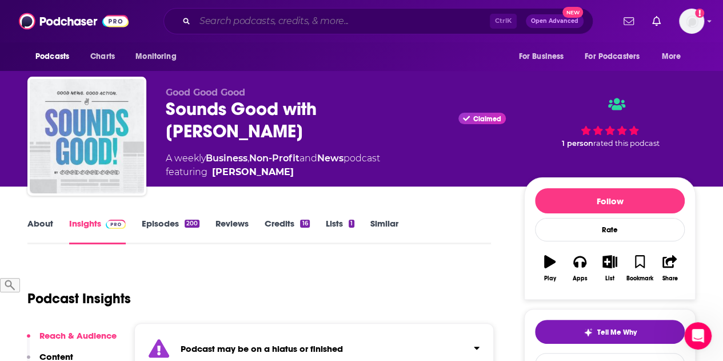
click at [346, 23] on input "Search podcasts, credits, & more..." at bounding box center [342, 21] width 295 height 18
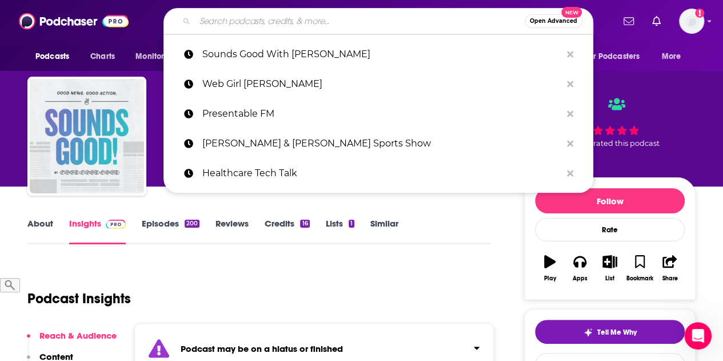
paste input "Throwback Podcast"
type input "Throwback Podcast"
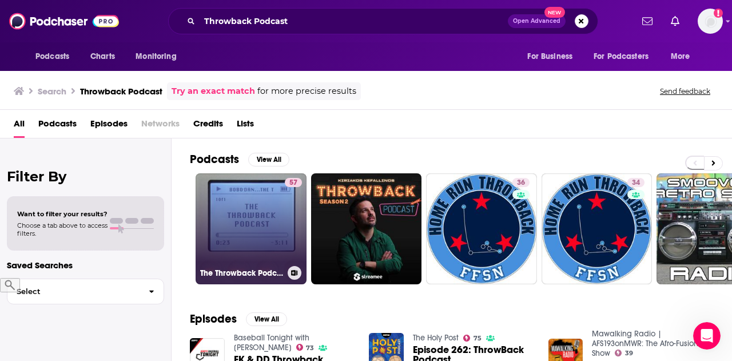
click at [251, 201] on link "57 The Throwback Podcast" at bounding box center [250, 228] width 111 height 111
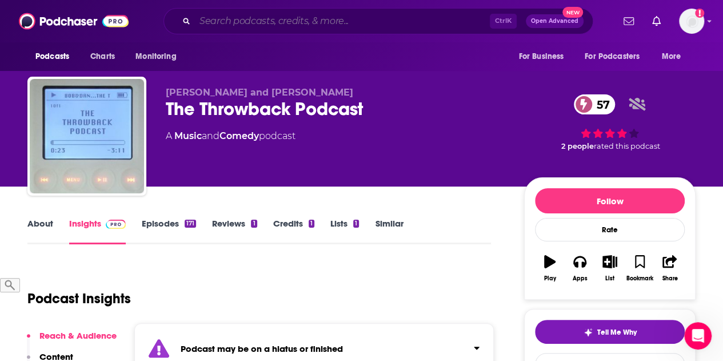
click at [325, 25] on input "Search podcasts, credits, & more..." at bounding box center [342, 21] width 295 height 18
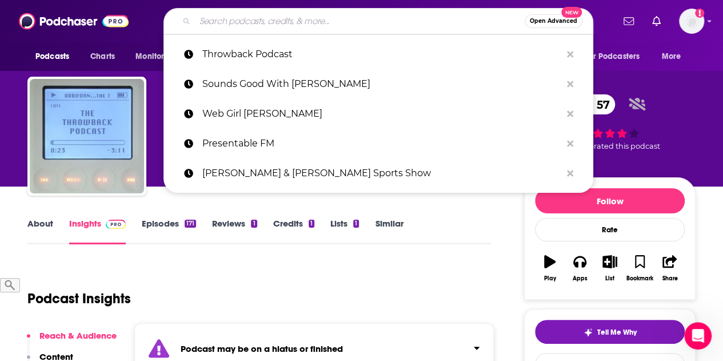
paste input "Campus Conversations"
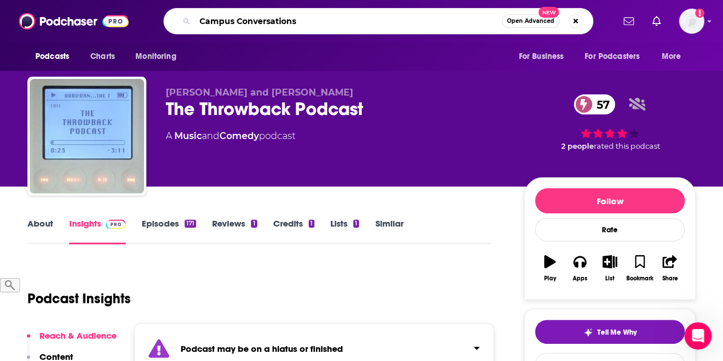
type input "Campus Conversations"
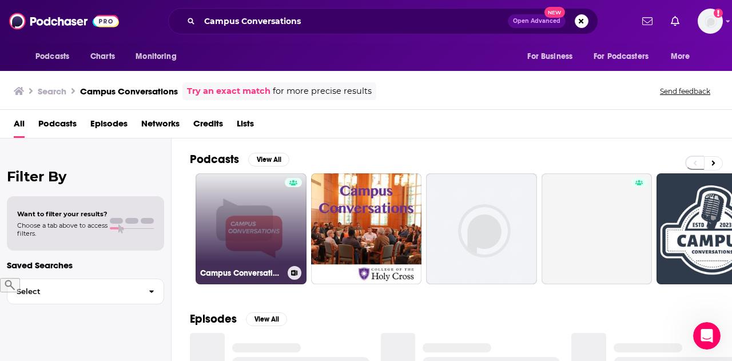
click at [240, 211] on link "Campus Conversations" at bounding box center [250, 228] width 111 height 111
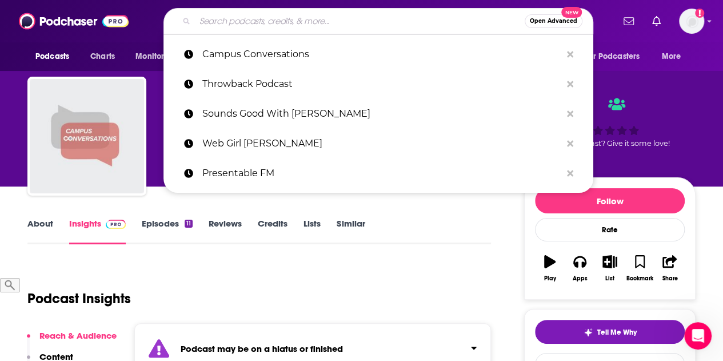
click at [241, 20] on input "Search podcasts, credits, & more..." at bounding box center [360, 21] width 330 height 18
paste input "Great Debates Podcast"
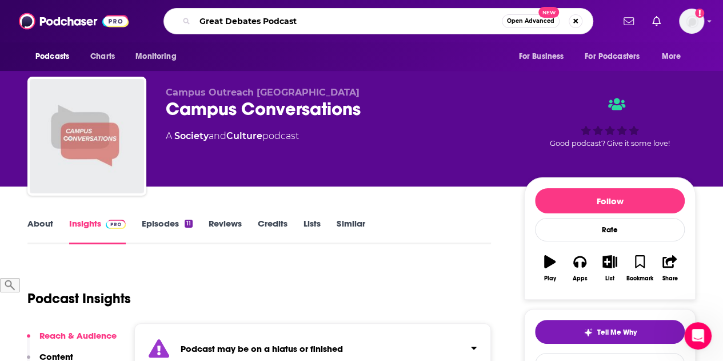
type input "Great Debates Podcast"
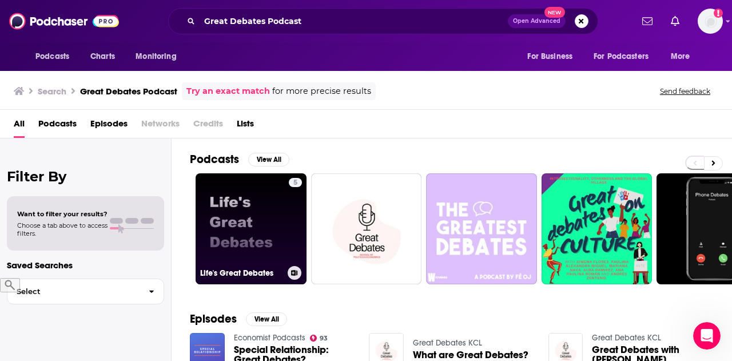
click at [242, 193] on link "5 Life's Great Debates" at bounding box center [250, 228] width 111 height 111
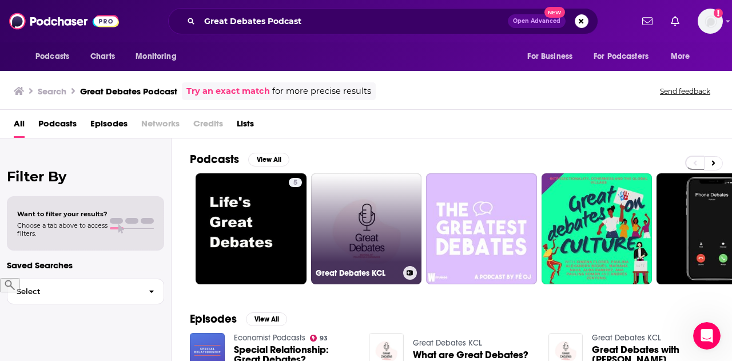
click at [347, 234] on link "Great Debates KCL" at bounding box center [366, 228] width 111 height 111
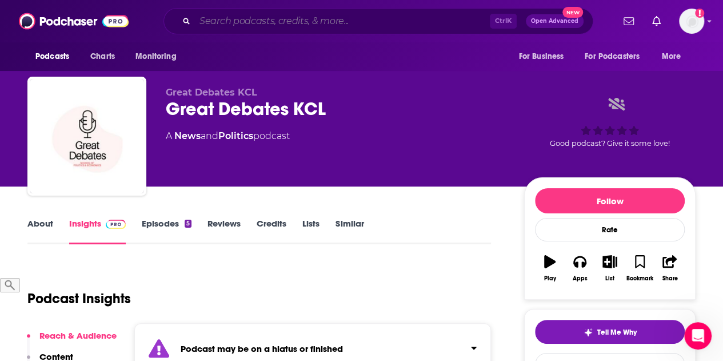
click at [280, 25] on input "Search podcasts, credits, & more..." at bounding box center [342, 21] width 295 height 18
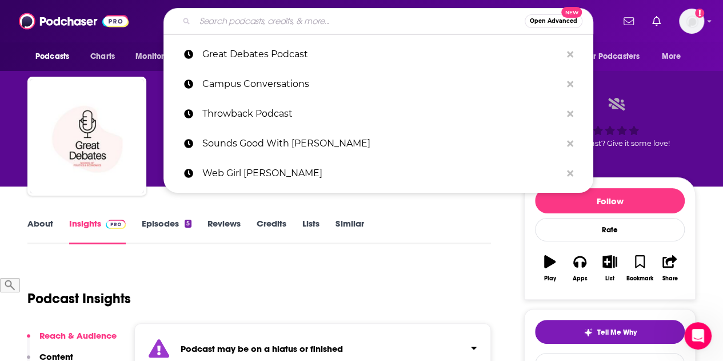
paste input "Thrilling Adventure"
type input "Thrilling Adventure"
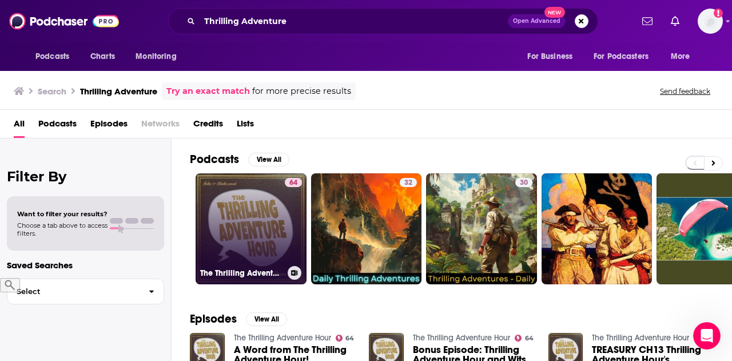
click at [237, 209] on link "64 The Thrilling Adventure Hour" at bounding box center [250, 228] width 111 height 111
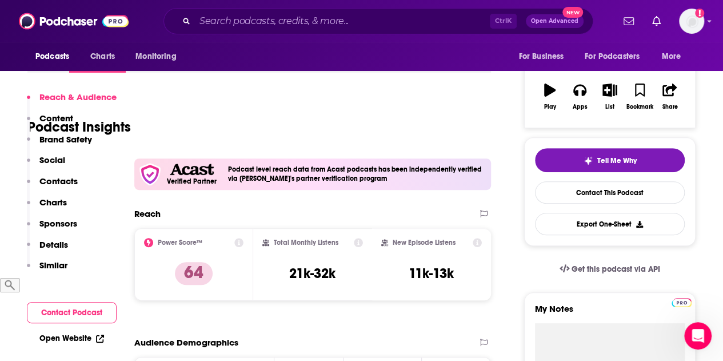
scroll to position [286, 0]
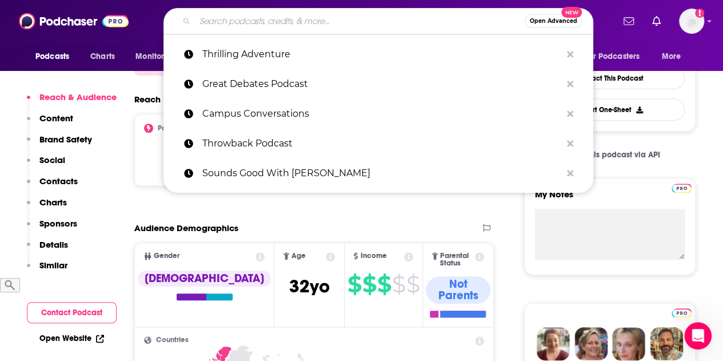
click at [348, 23] on input "Search podcasts, credits, & more..." at bounding box center [360, 21] width 330 height 18
paste input "Jaffe Juice"
type input "Jaffe Juice"
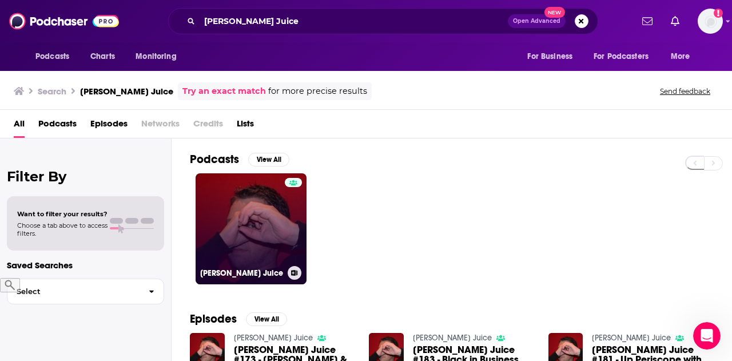
click at [225, 215] on link "Jaffe Juice" at bounding box center [250, 228] width 111 height 111
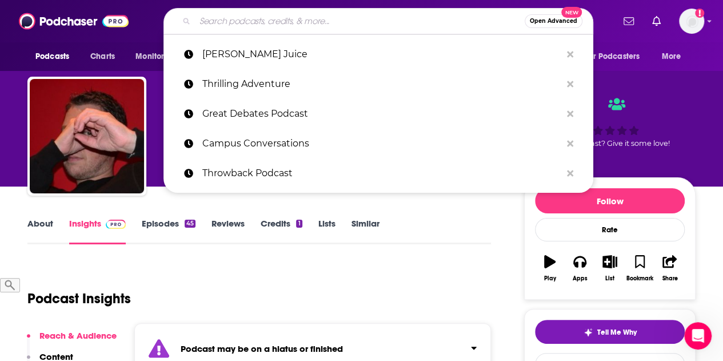
click at [243, 26] on input "Search podcasts, credits, & more..." at bounding box center [360, 21] width 330 height 18
paste input "The Nod Show"
type input "The Nod Show"
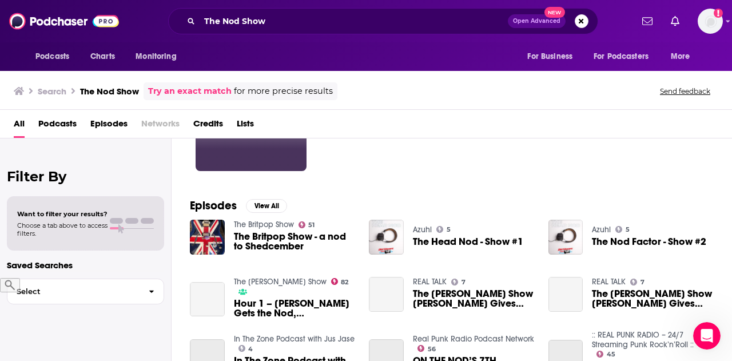
scroll to position [114, 0]
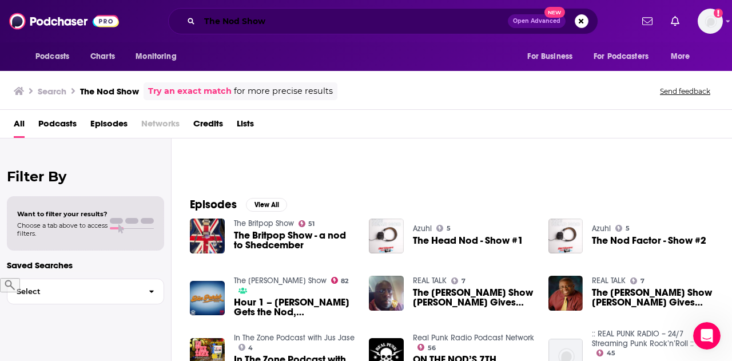
click at [378, 17] on input "The Nod Show" at bounding box center [353, 21] width 308 height 18
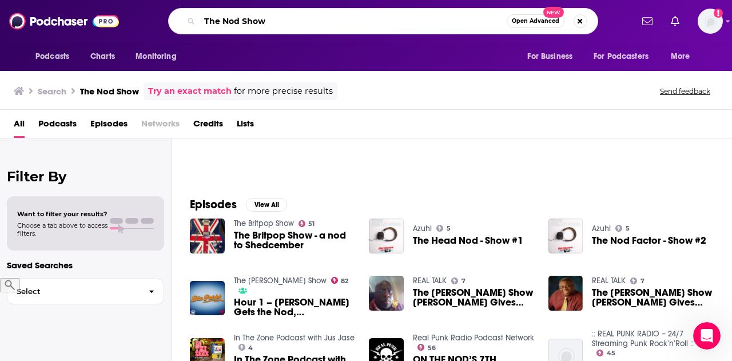
click at [377, 17] on input "The Nod Show" at bounding box center [352, 21] width 307 height 18
drag, startPoint x: 335, startPoint y: 17, endPoint x: 115, endPoint y: 20, distance: 219.5
click at [117, 20] on div "Podcasts Charts Monitoring The Nod Show Open Advanced New For Business For Podc…" at bounding box center [366, 21] width 732 height 42
paste input "Caleb Hearon"
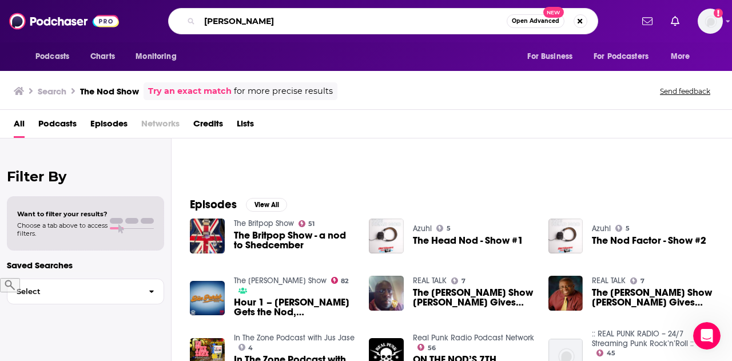
type input "Caleb Hearon"
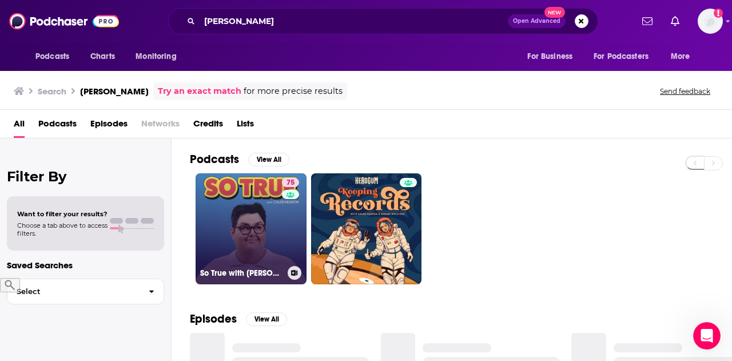
click at [253, 212] on link "75 So True with Caleb Hearon" at bounding box center [250, 228] width 111 height 111
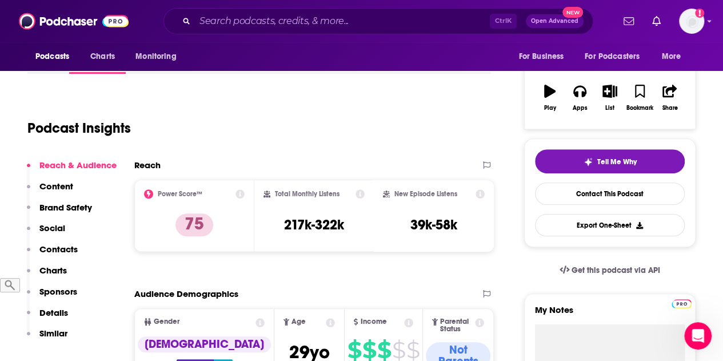
scroll to position [171, 0]
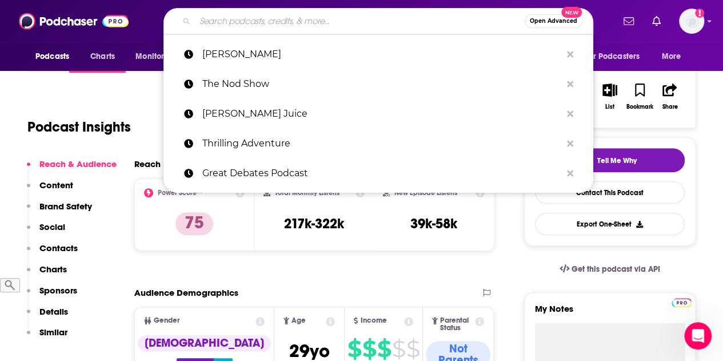
click at [263, 17] on input "Search podcasts, credits, & more..." at bounding box center [360, 21] width 330 height 18
paste input "Chicks In The Office"
type input "Chicks In The Office"
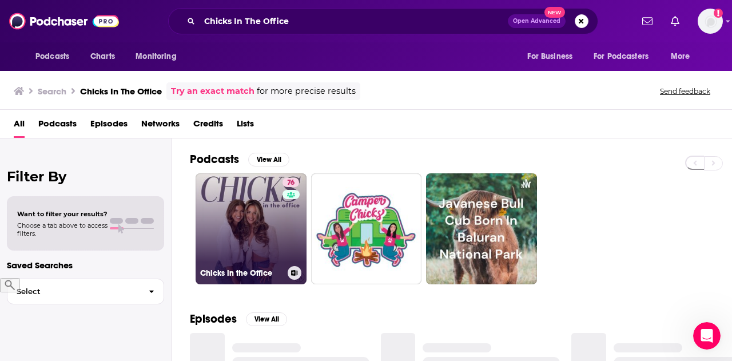
click at [223, 244] on link "76 Chicks in the Office" at bounding box center [250, 228] width 111 height 111
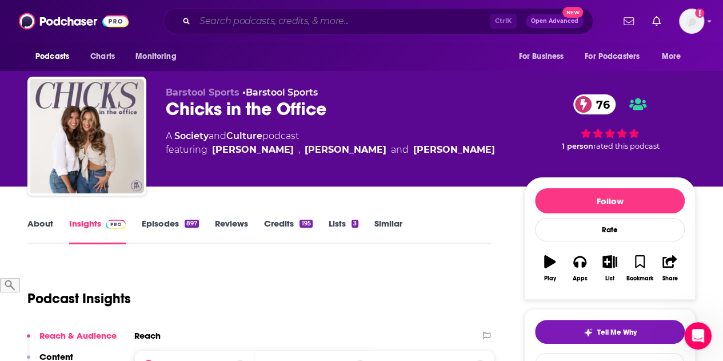
click at [258, 20] on input "Search podcasts, credits, & more..." at bounding box center [342, 21] width 295 height 18
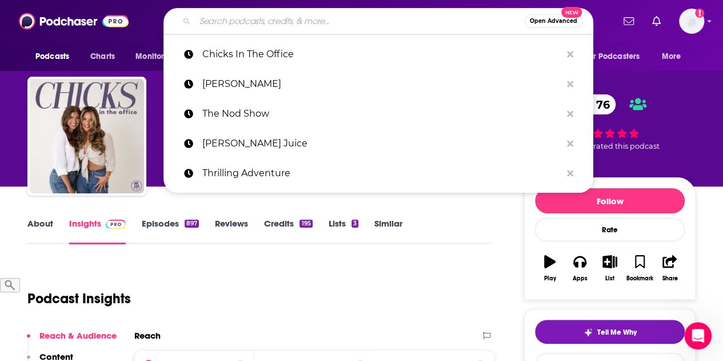
paste input "The Preston And Steve Show On 93.3 Wmmr"
type input "The Preston And Steve Show On 93.3 Wmmr"
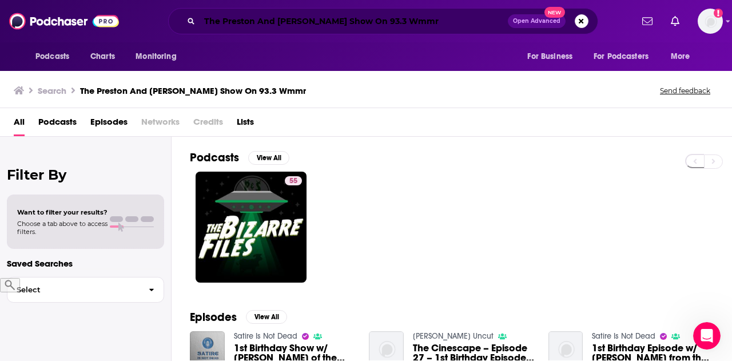
click at [254, 22] on input "The Preston And Steve Show On 93.3 Wmmr" at bounding box center [353, 21] width 308 height 18
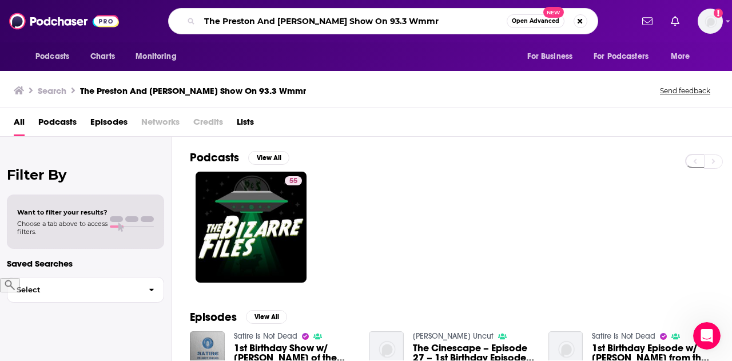
click at [254, 22] on input "The Preston And Steve Show On 93.3 Wmmr" at bounding box center [352, 21] width 307 height 18
click at [254, 21] on input "The Preston And Steve Show On 93.3 Wmmr" at bounding box center [352, 21] width 307 height 18
paste input "Rotten Mango"
type input "Rotten Mango"
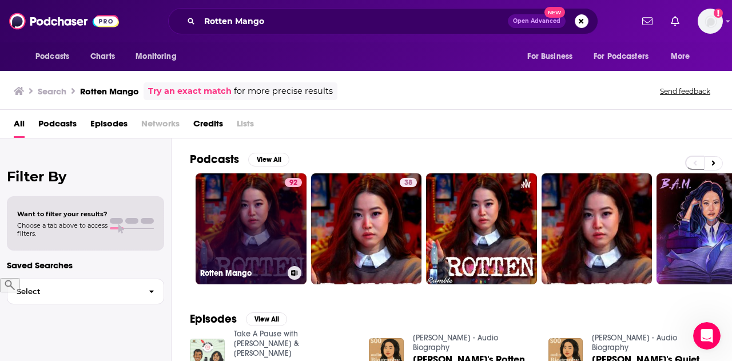
click at [254, 201] on link "92 Rotten Mango" at bounding box center [250, 228] width 111 height 111
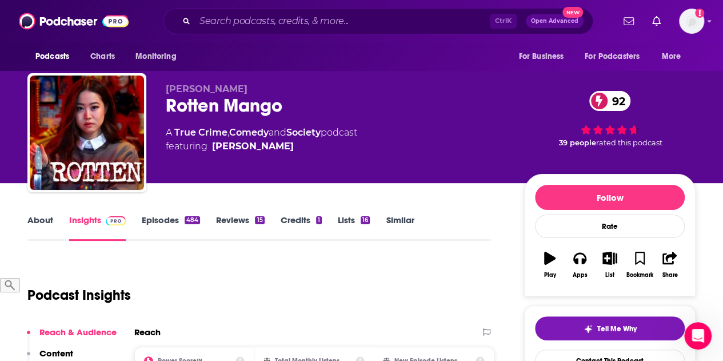
scroll to position [114, 0]
